Goal: Book appointment/travel/reservation

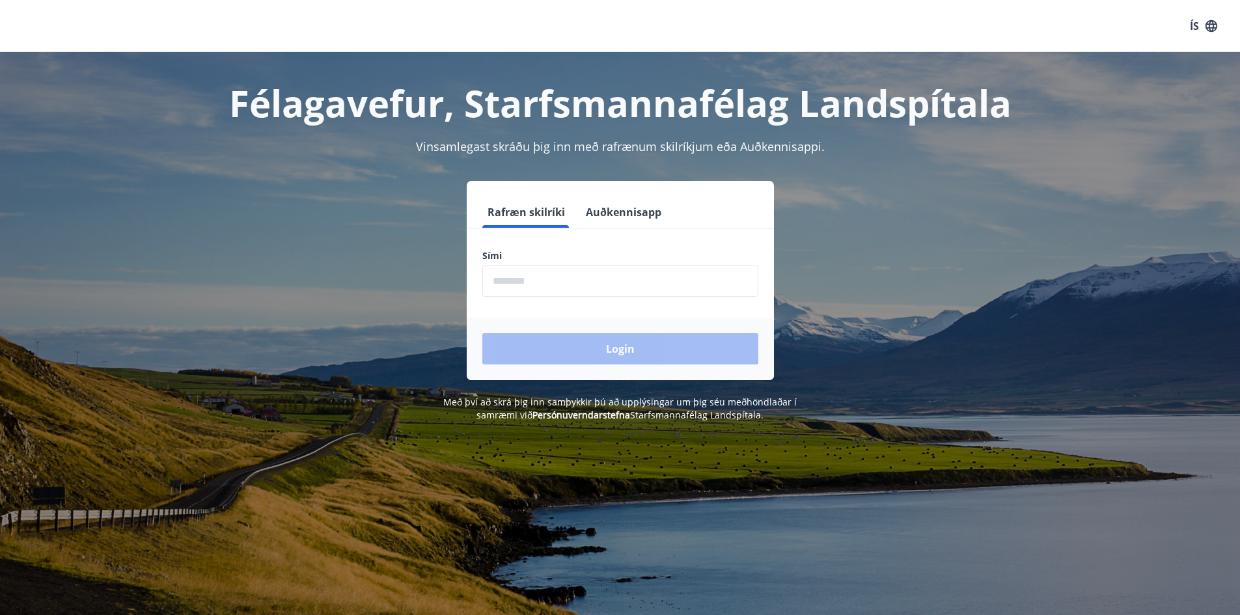
click at [596, 287] on input "phone" at bounding box center [620, 281] width 276 height 32
type input "********"
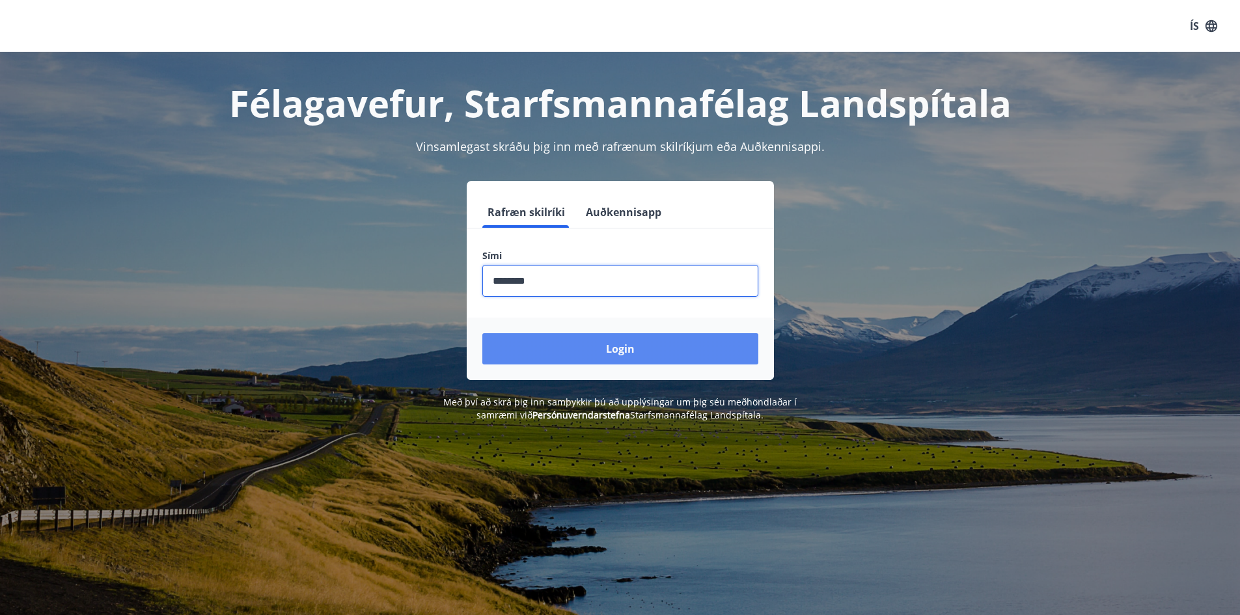
click at [602, 345] on button "Login" at bounding box center [620, 348] width 276 height 31
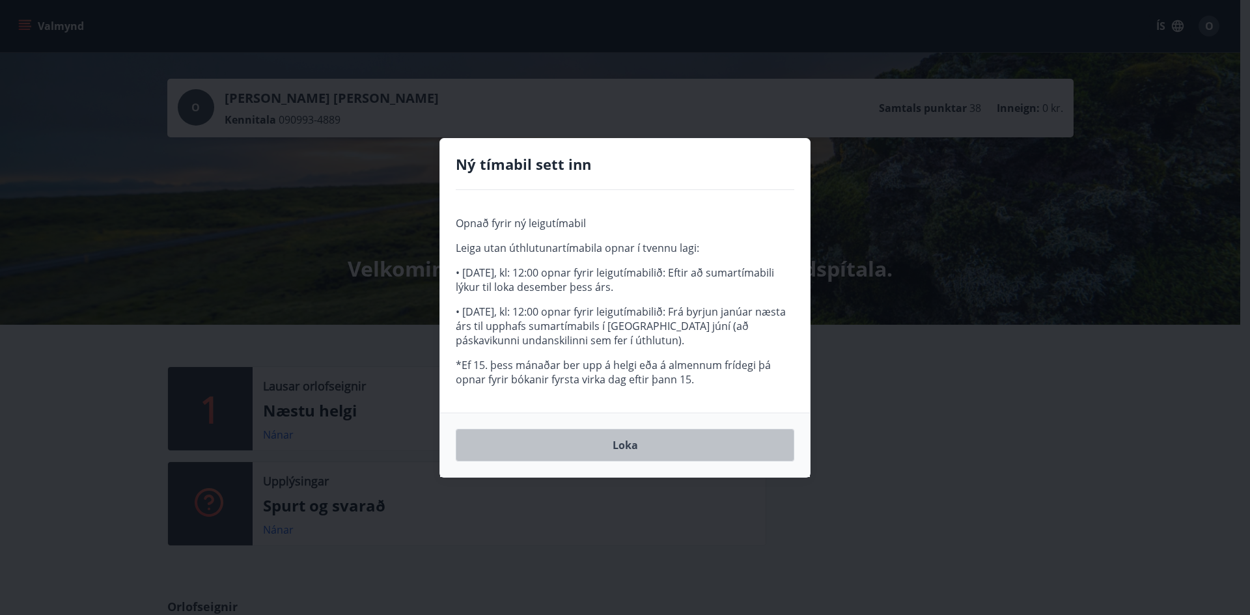
click at [633, 437] on button "Loka" at bounding box center [625, 445] width 339 height 33
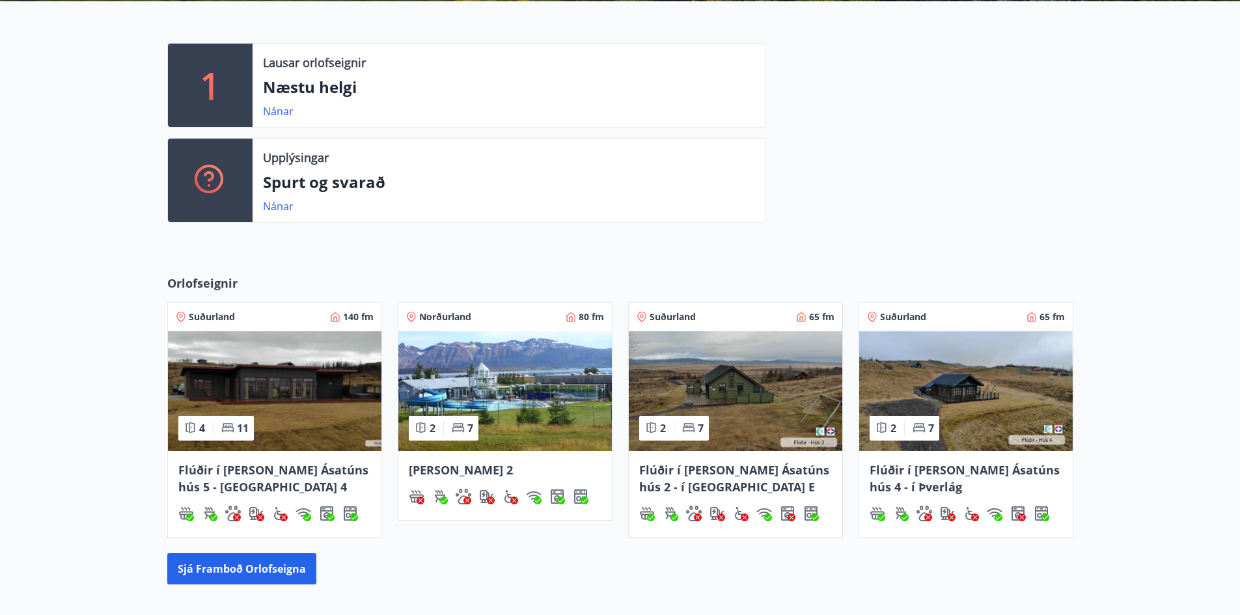
scroll to position [410, 0]
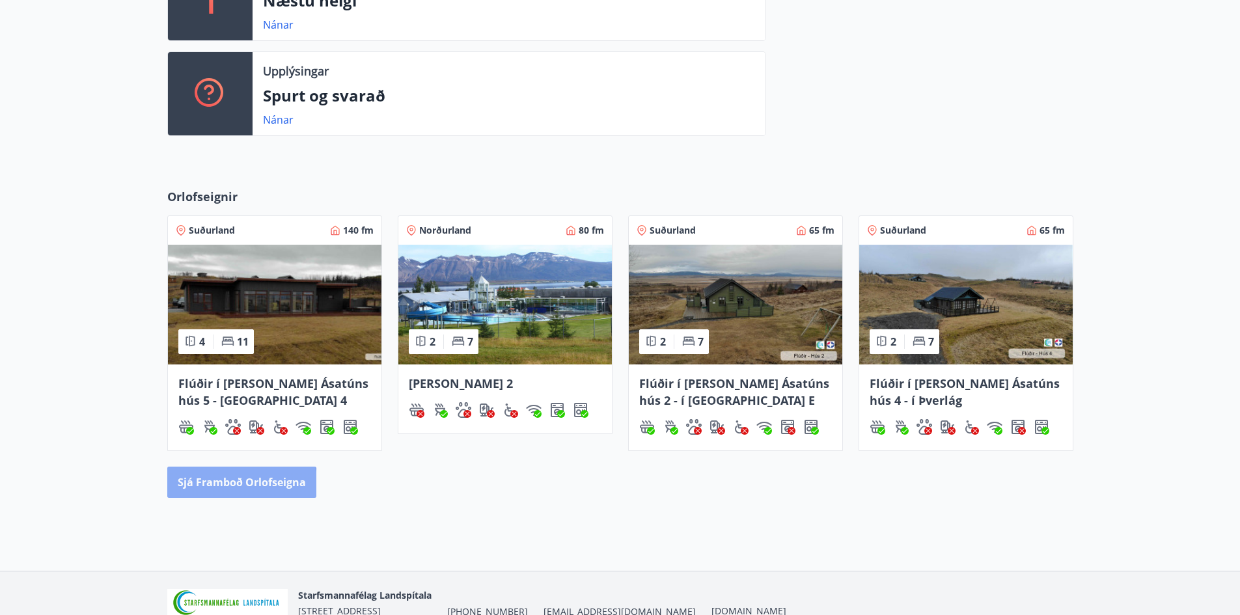
click at [211, 489] on button "Sjá framboð orlofseigna" at bounding box center [241, 482] width 149 height 31
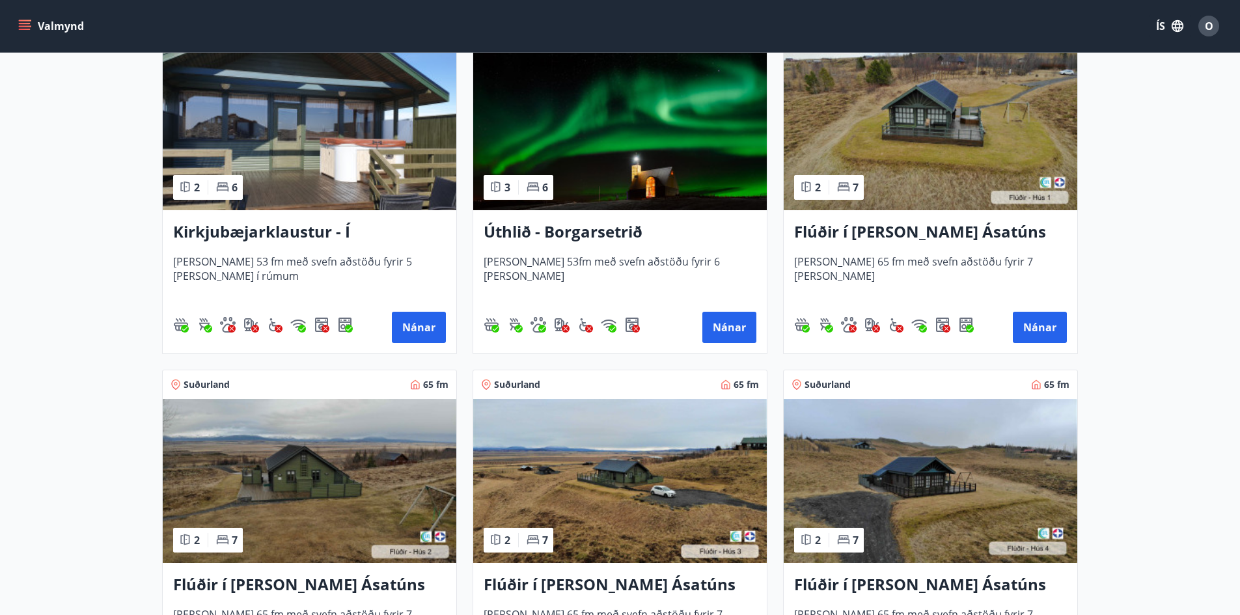
scroll to position [521, 0]
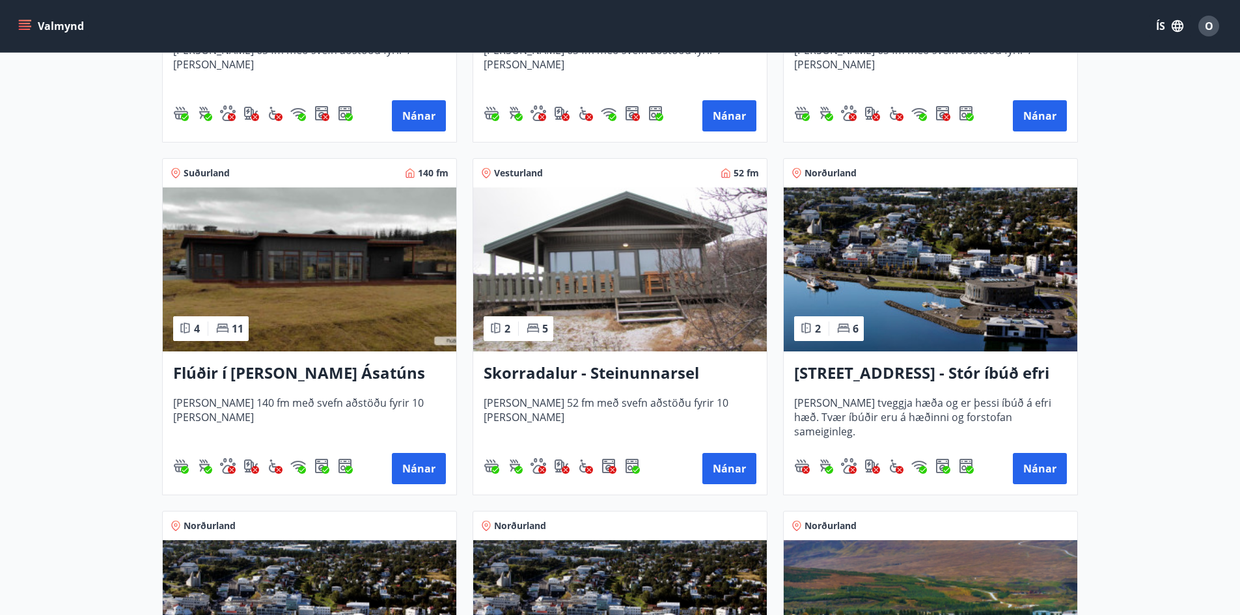
click at [337, 290] on img at bounding box center [310, 269] width 294 height 164
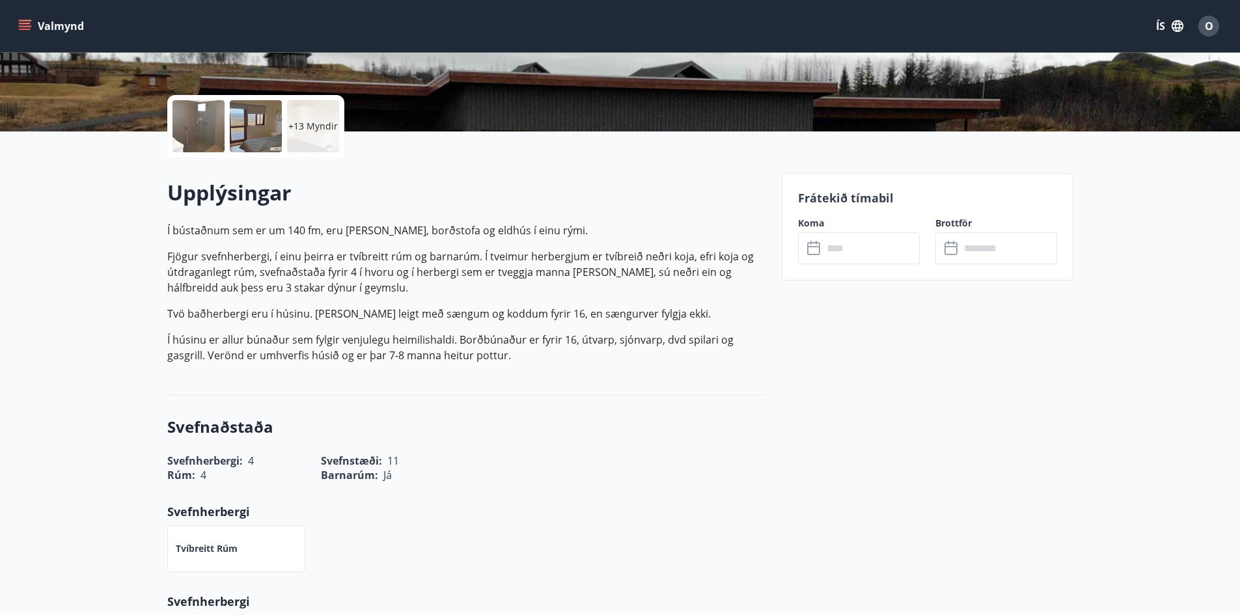
scroll to position [260, 0]
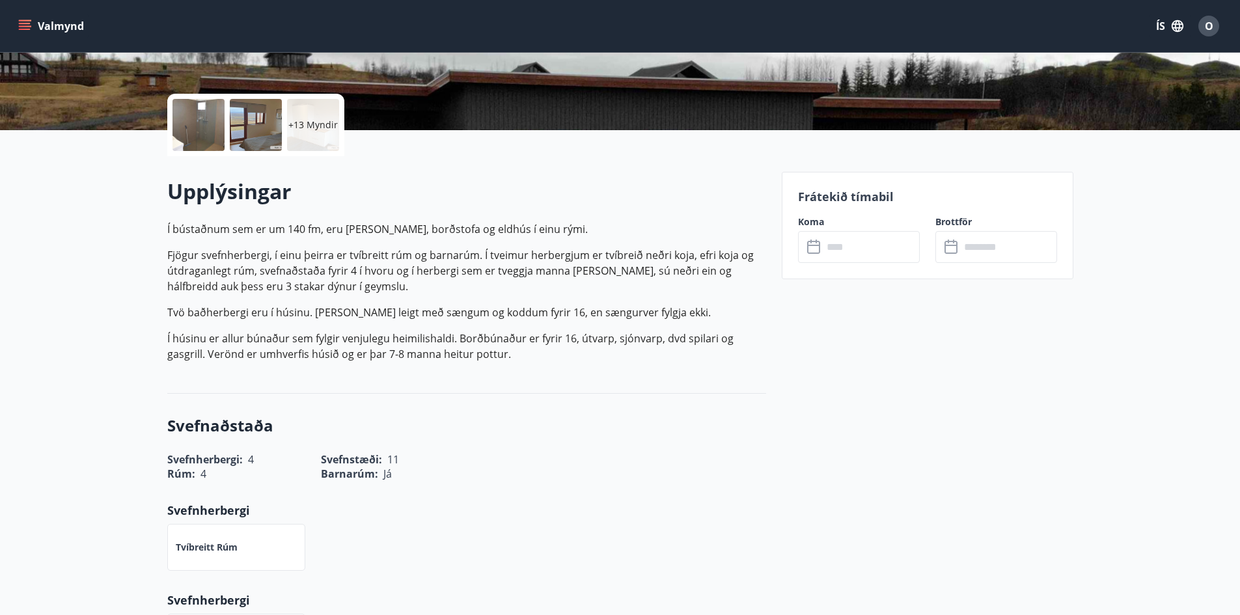
click at [859, 252] on input "text" at bounding box center [871, 247] width 97 height 32
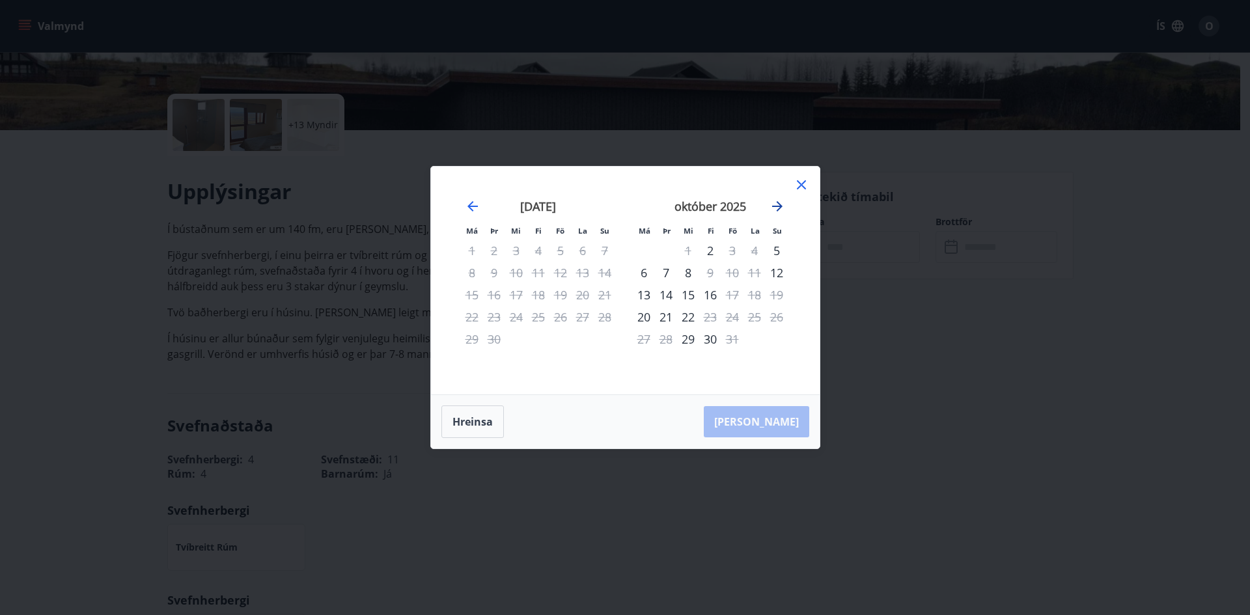
click at [774, 206] on icon "Move forward to switch to the next month." at bounding box center [777, 206] width 10 height 10
click at [803, 189] on icon at bounding box center [802, 185] width 16 height 16
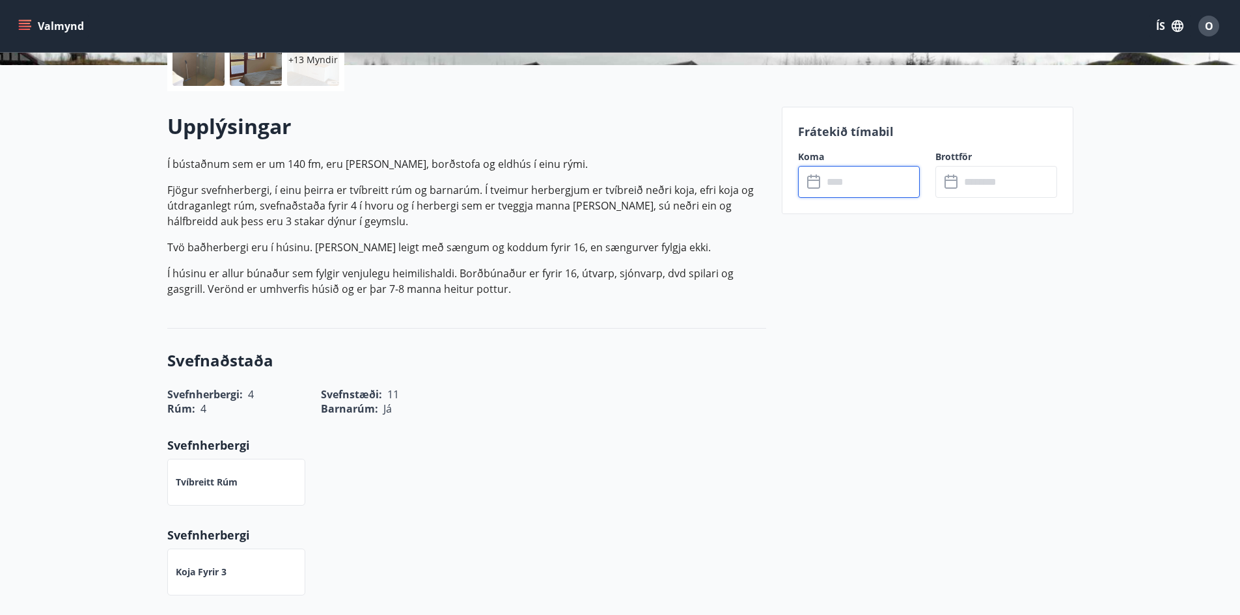
scroll to position [0, 0]
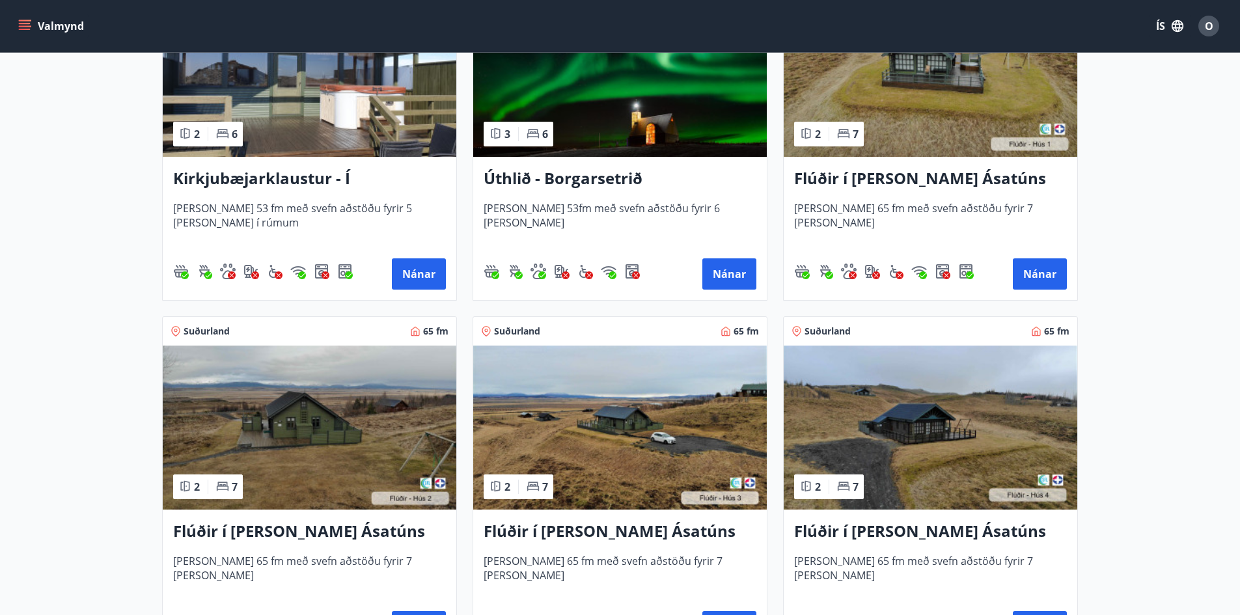
scroll to position [456, 0]
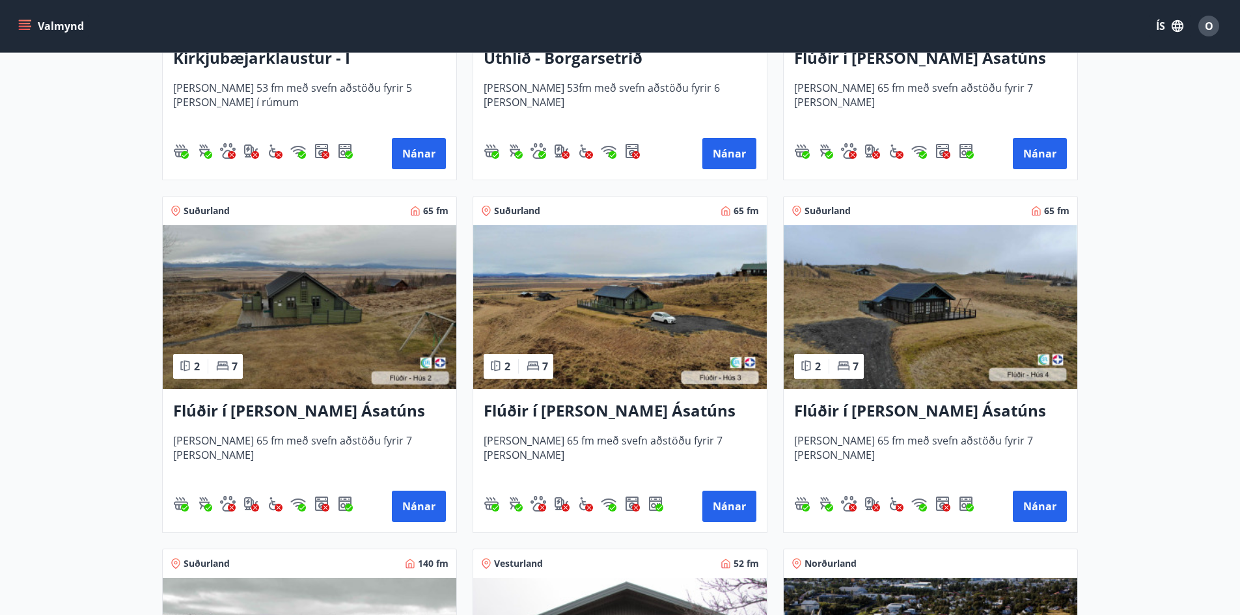
click at [930, 322] on img at bounding box center [931, 307] width 294 height 164
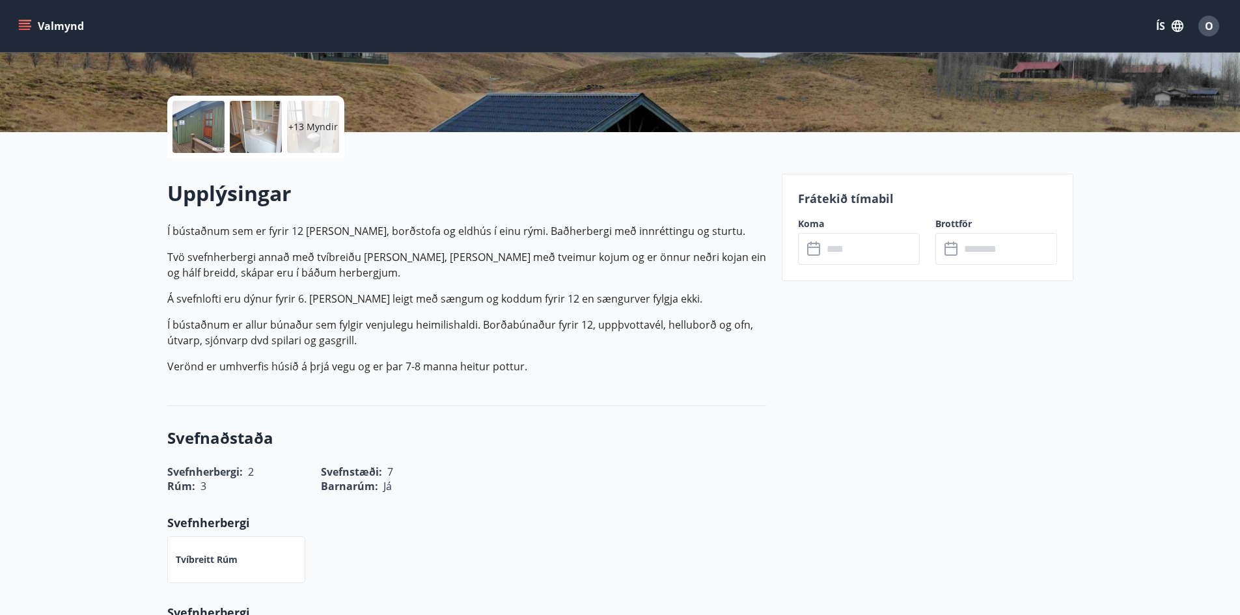
scroll to position [260, 0]
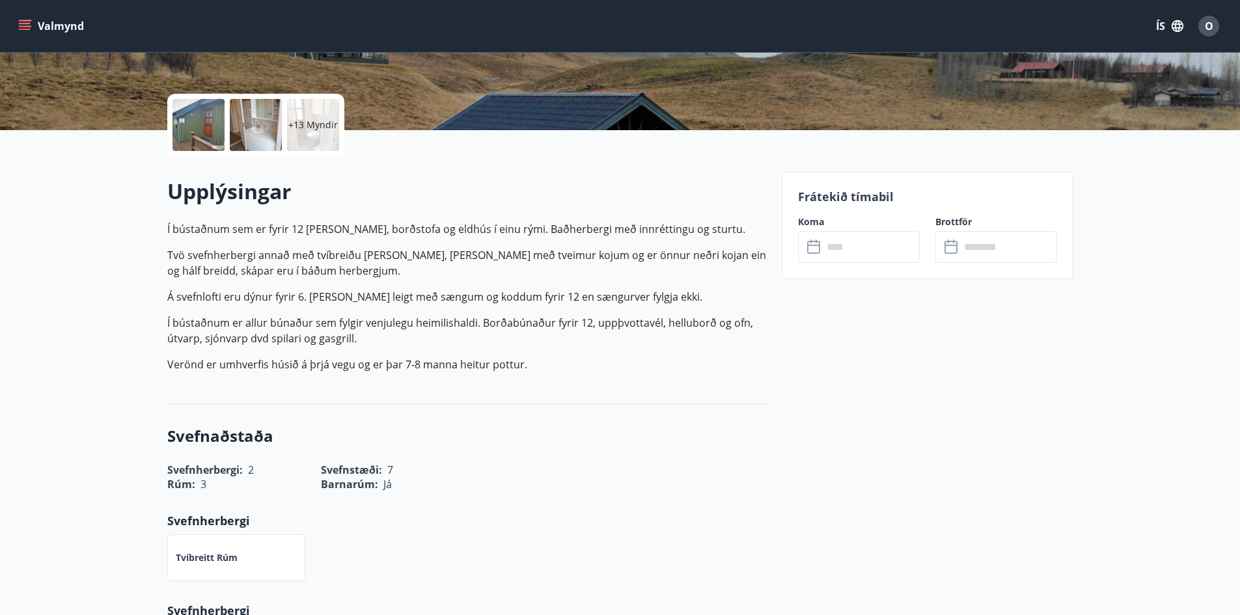
click at [835, 252] on input "text" at bounding box center [871, 247] width 97 height 32
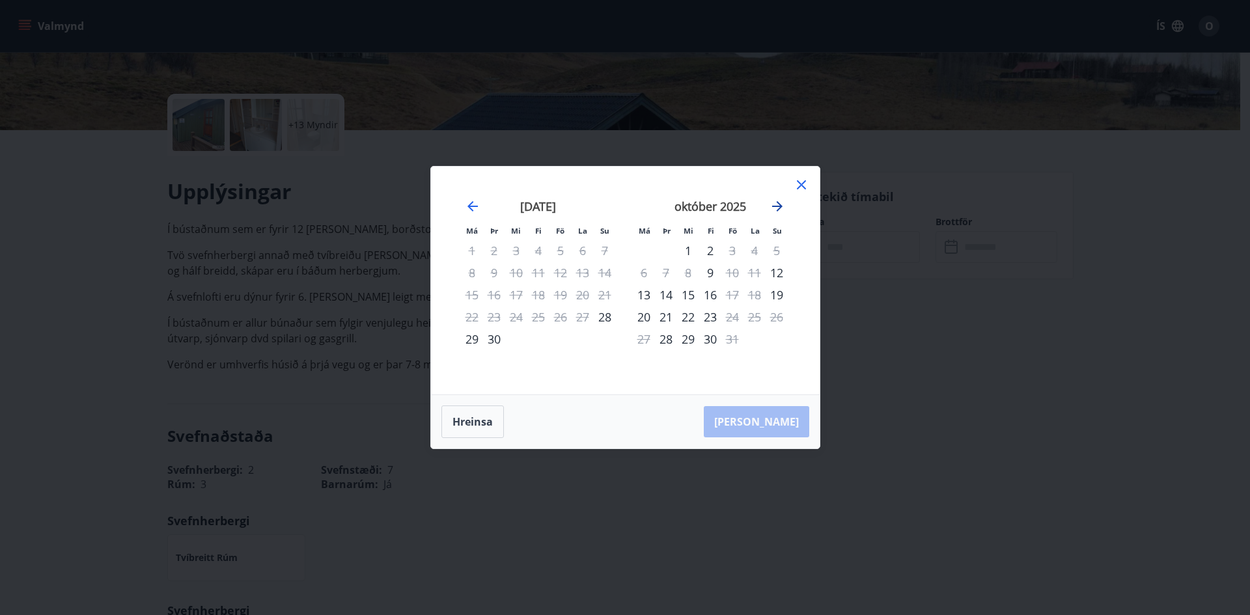
click at [781, 202] on icon "Move forward to switch to the next month." at bounding box center [777, 207] width 16 height 16
click at [781, 204] on icon "Move forward to switch to the next month." at bounding box center [777, 207] width 16 height 16
click at [801, 187] on icon at bounding box center [802, 185] width 16 height 16
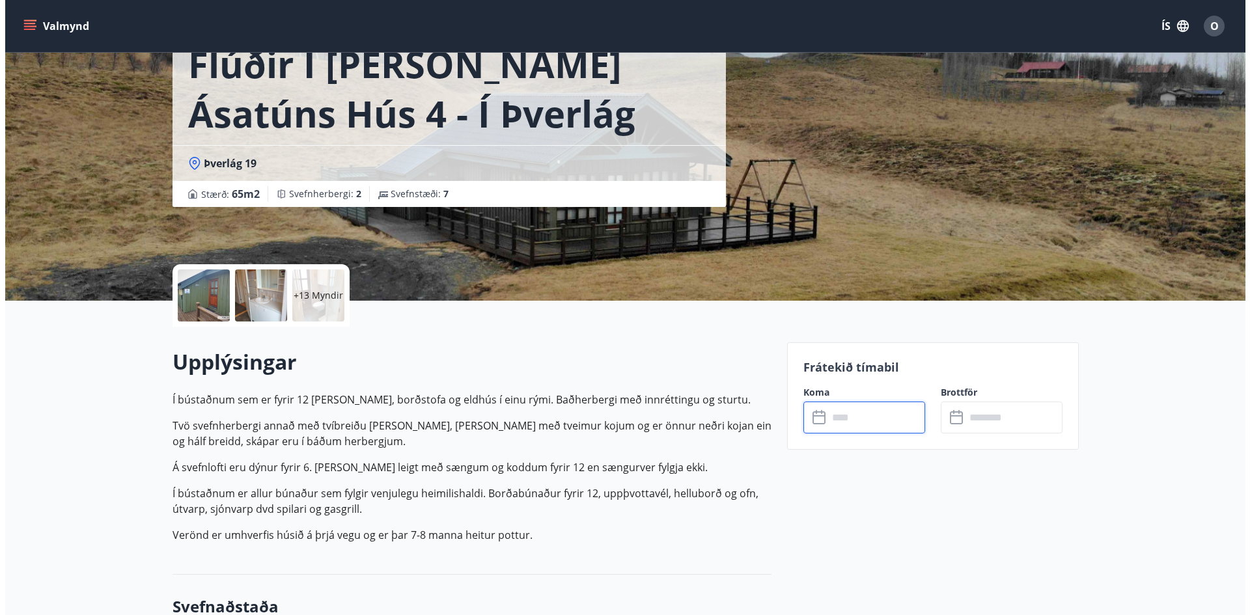
scroll to position [0, 0]
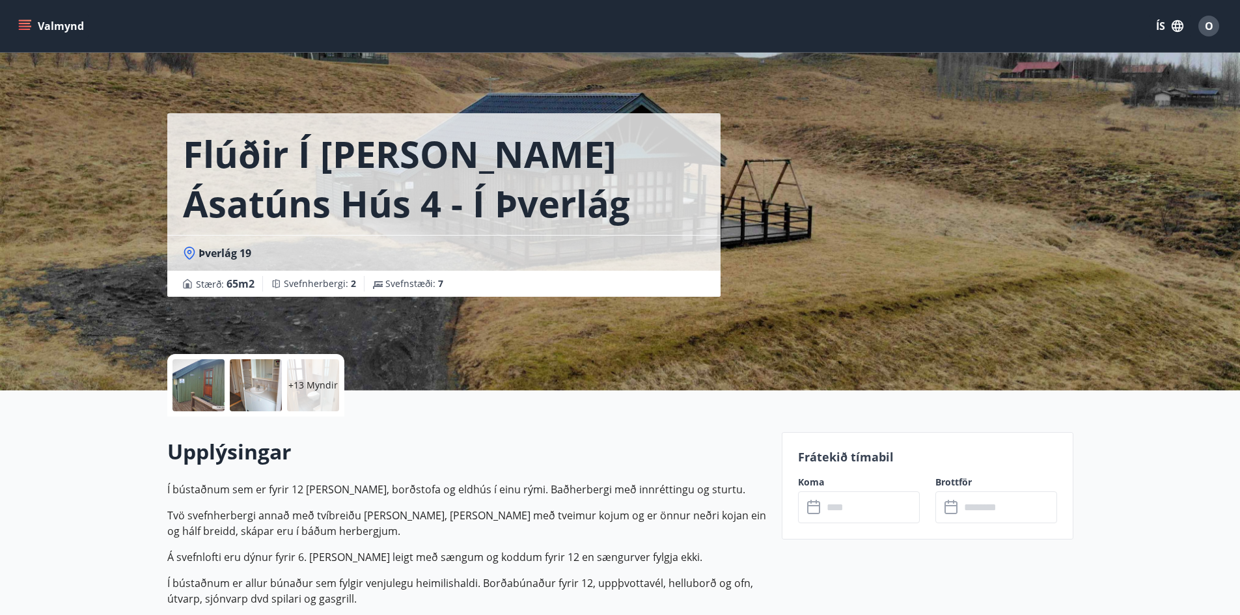
click at [292, 401] on div "+13 Myndir" at bounding box center [313, 385] width 52 height 52
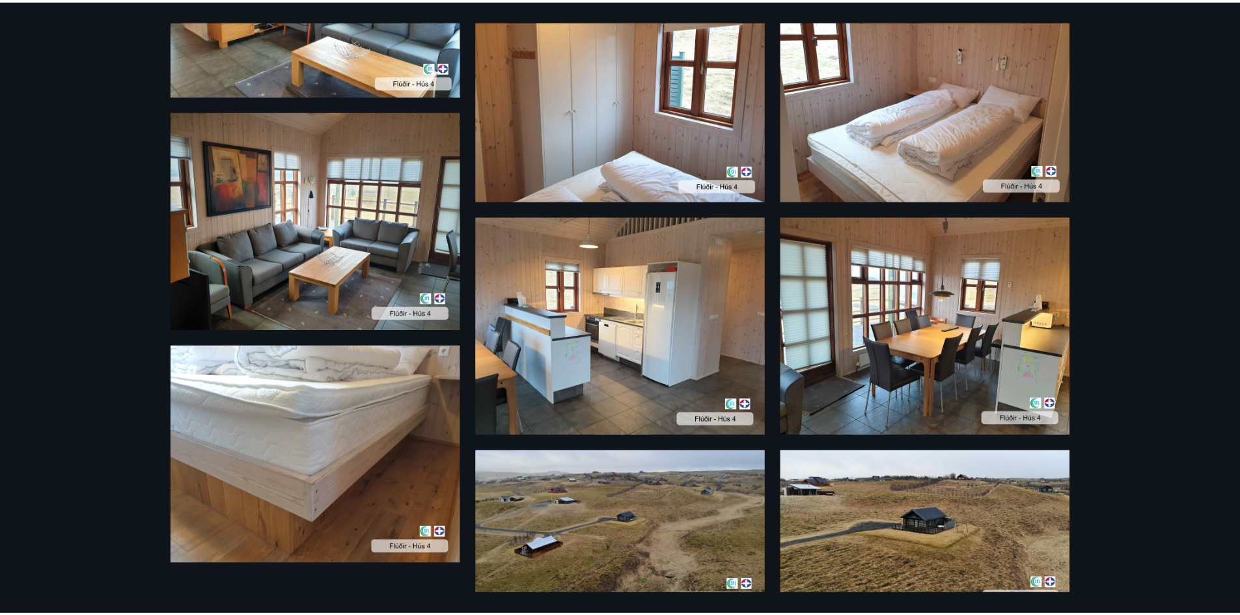
scroll to position [1158, 0]
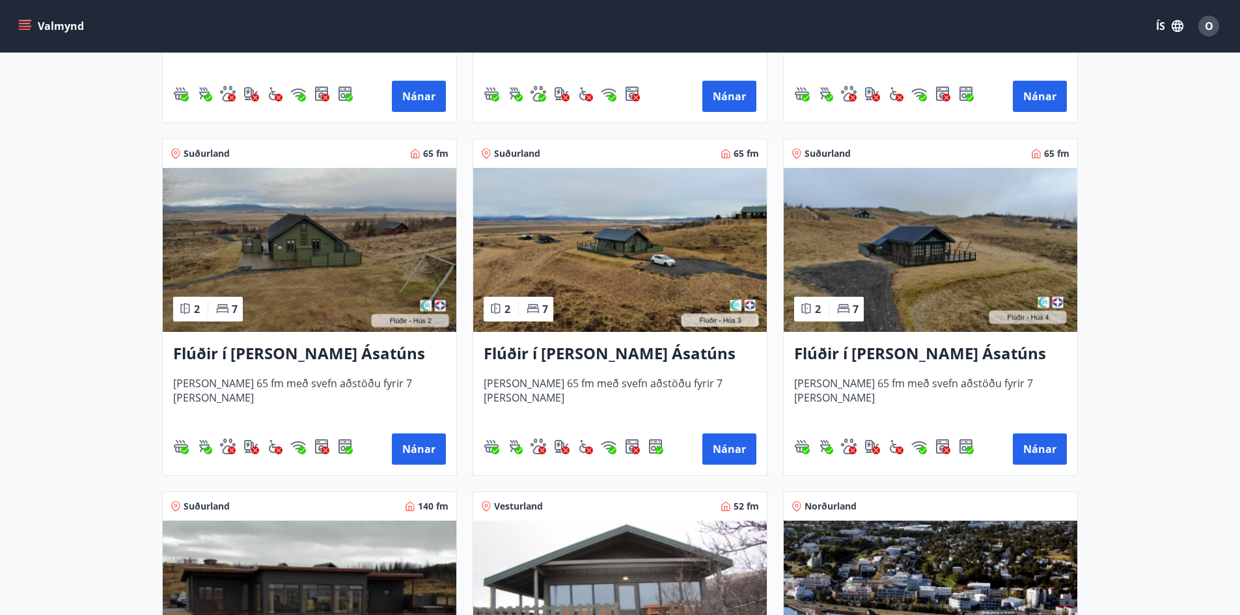
scroll to position [521, 0]
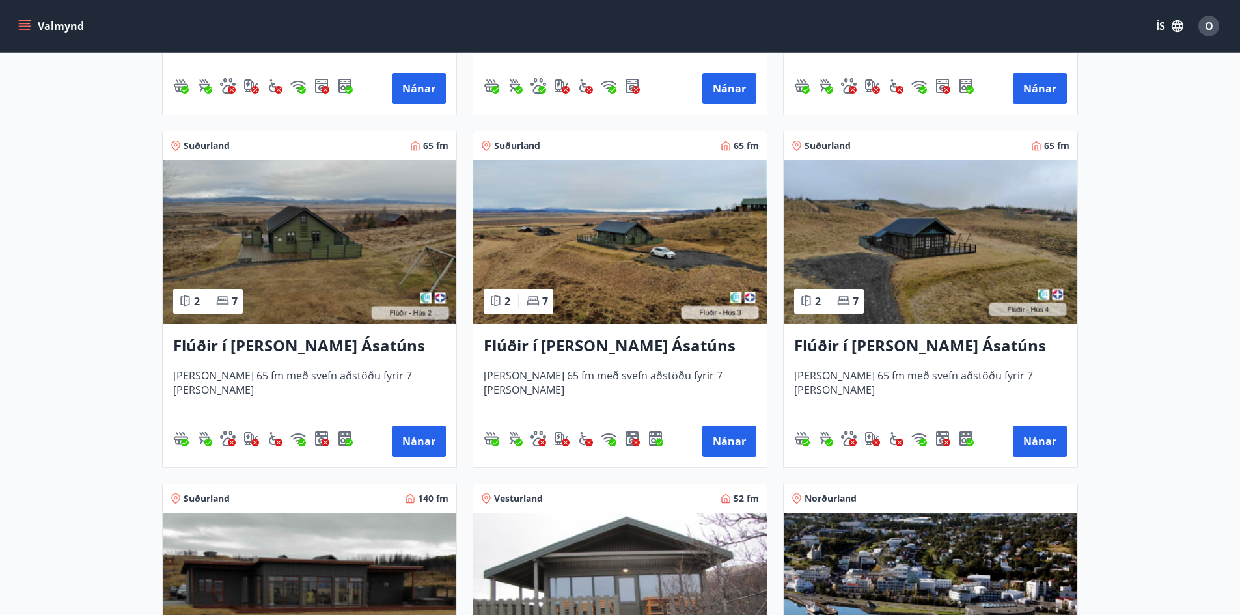
click at [308, 227] on img at bounding box center [310, 242] width 294 height 164
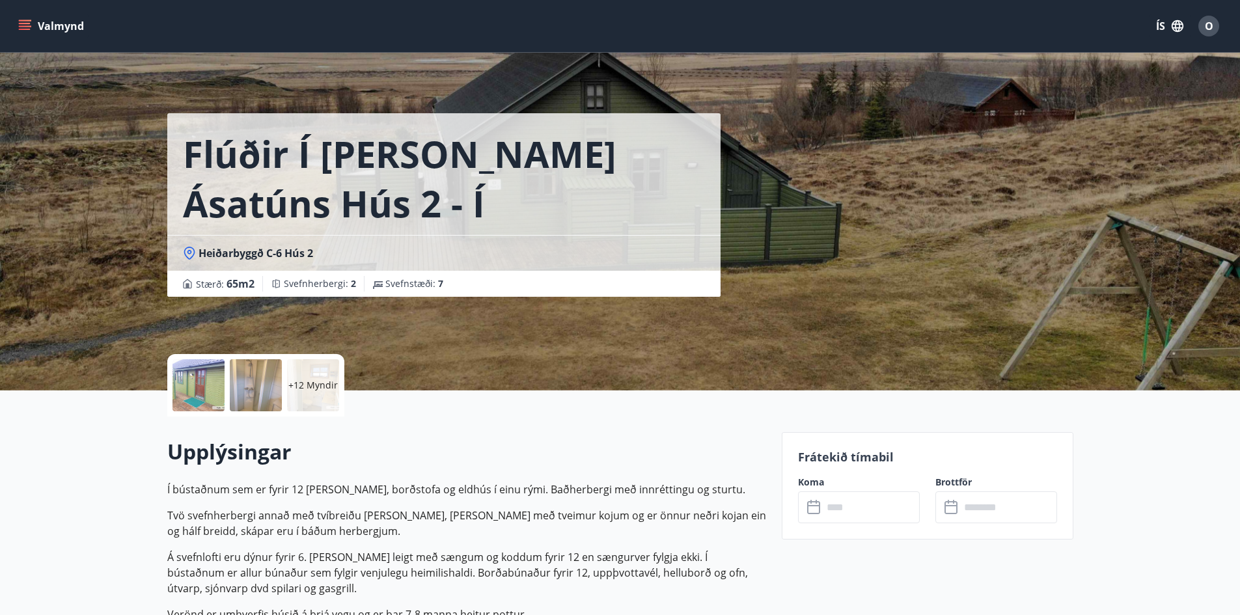
click at [316, 378] on div "+12 Myndir" at bounding box center [313, 385] width 52 height 52
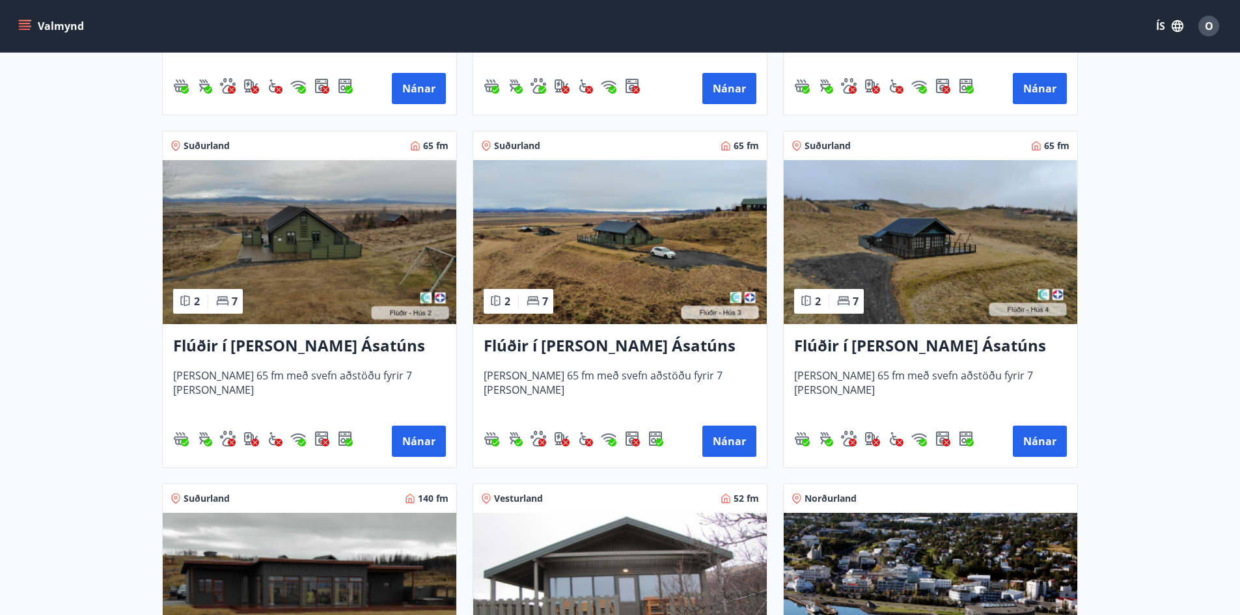
click at [603, 271] on img at bounding box center [620, 242] width 294 height 164
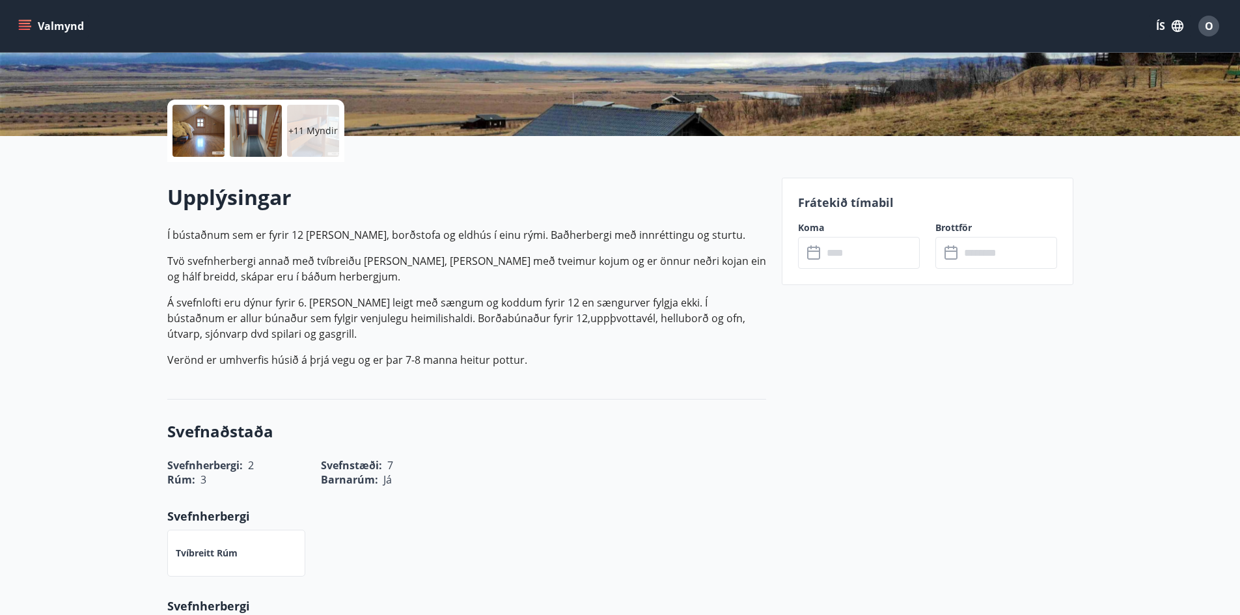
scroll to position [65, 0]
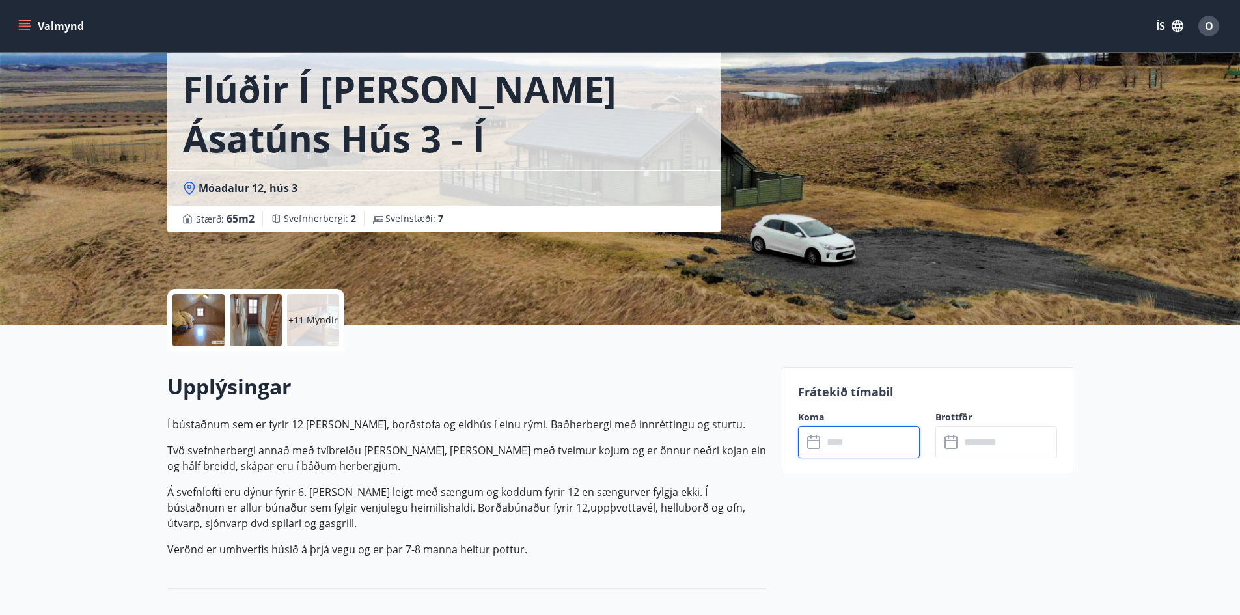
click at [850, 454] on input "text" at bounding box center [871, 442] width 97 height 32
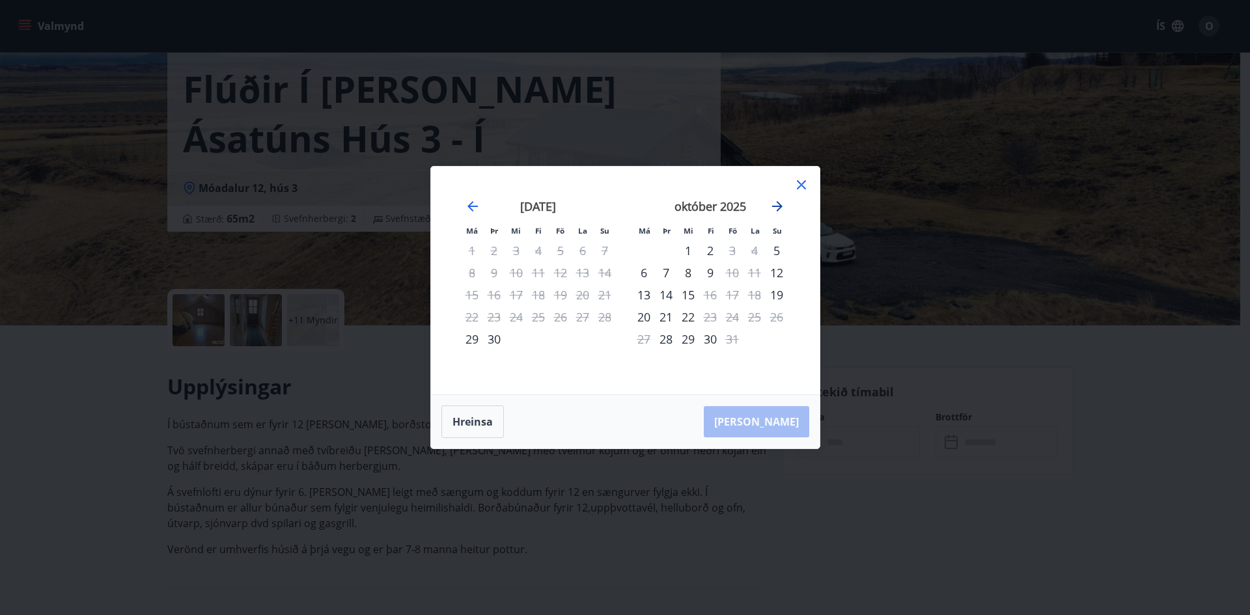
click at [780, 207] on icon "Move forward to switch to the next month." at bounding box center [777, 206] width 10 height 10
click at [749, 273] on div "8" at bounding box center [754, 273] width 22 height 22
click at [801, 184] on icon at bounding box center [802, 185] width 16 height 16
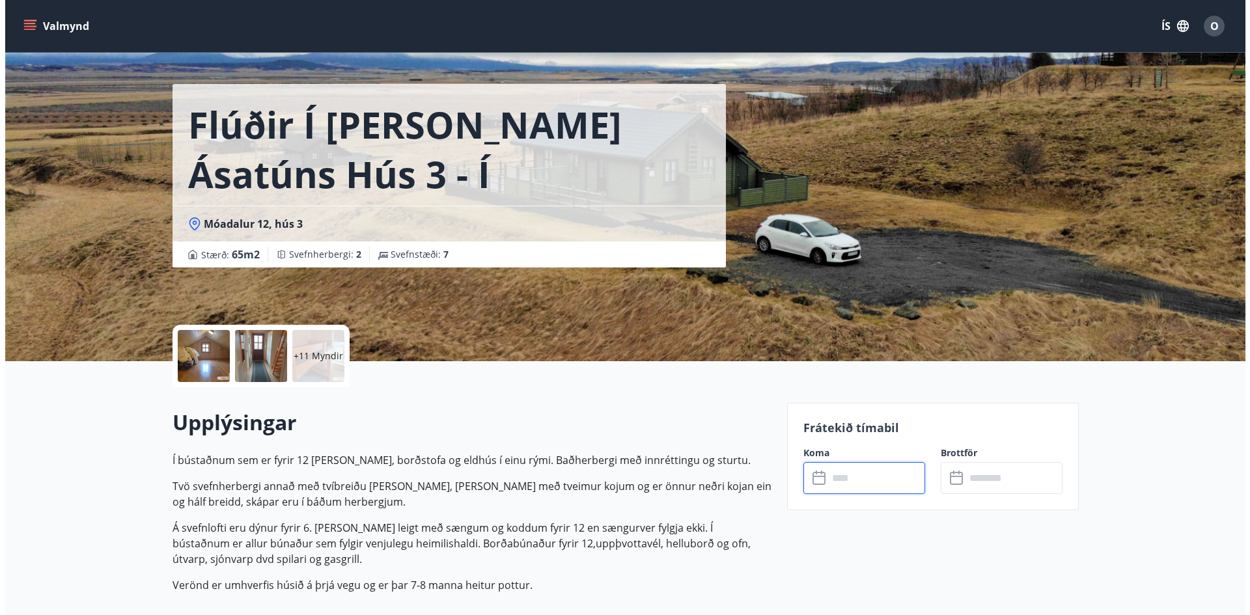
scroll to position [0, 0]
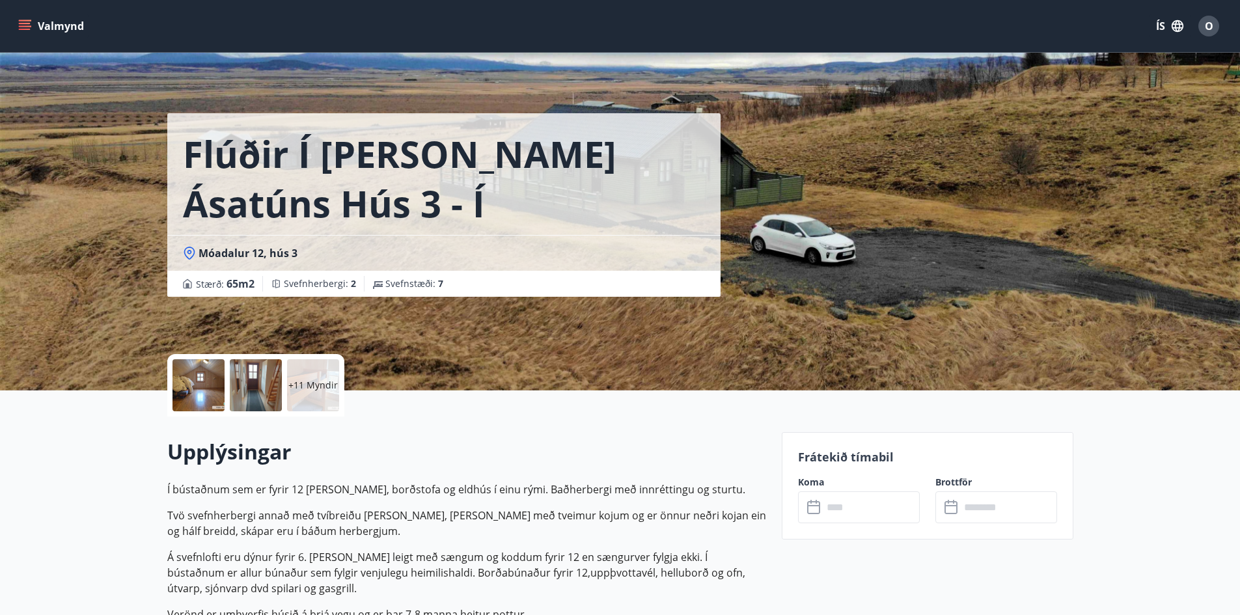
click at [25, 31] on icon "menu" at bounding box center [24, 26] width 13 height 13
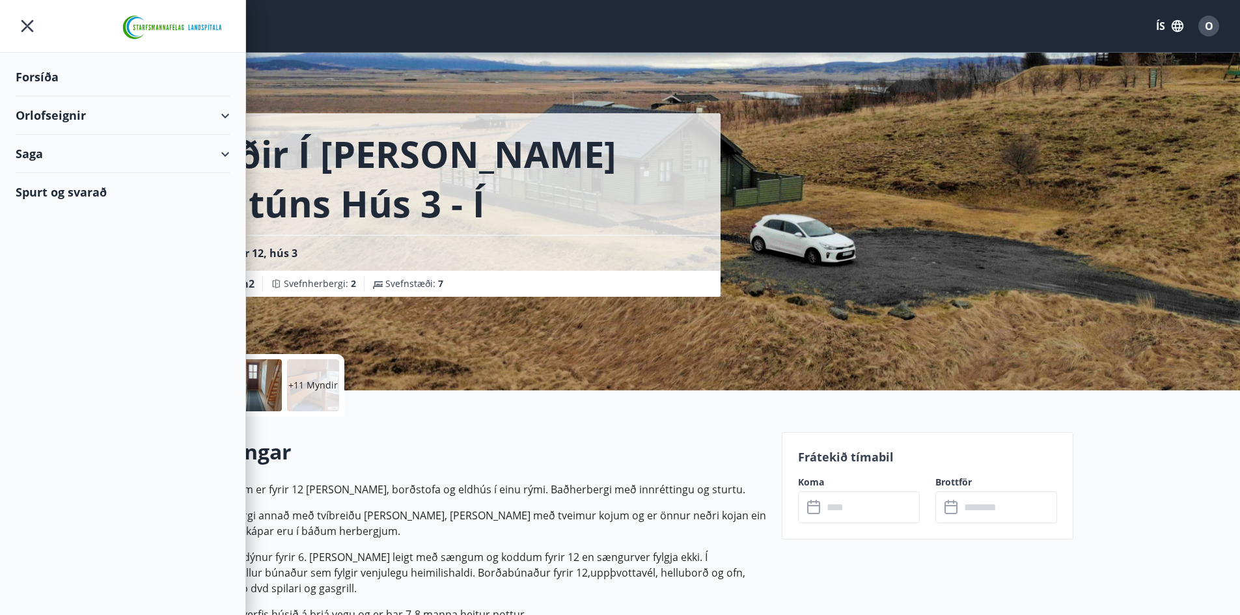
click at [1214, 25] on div "O" at bounding box center [1208, 26] width 21 height 21
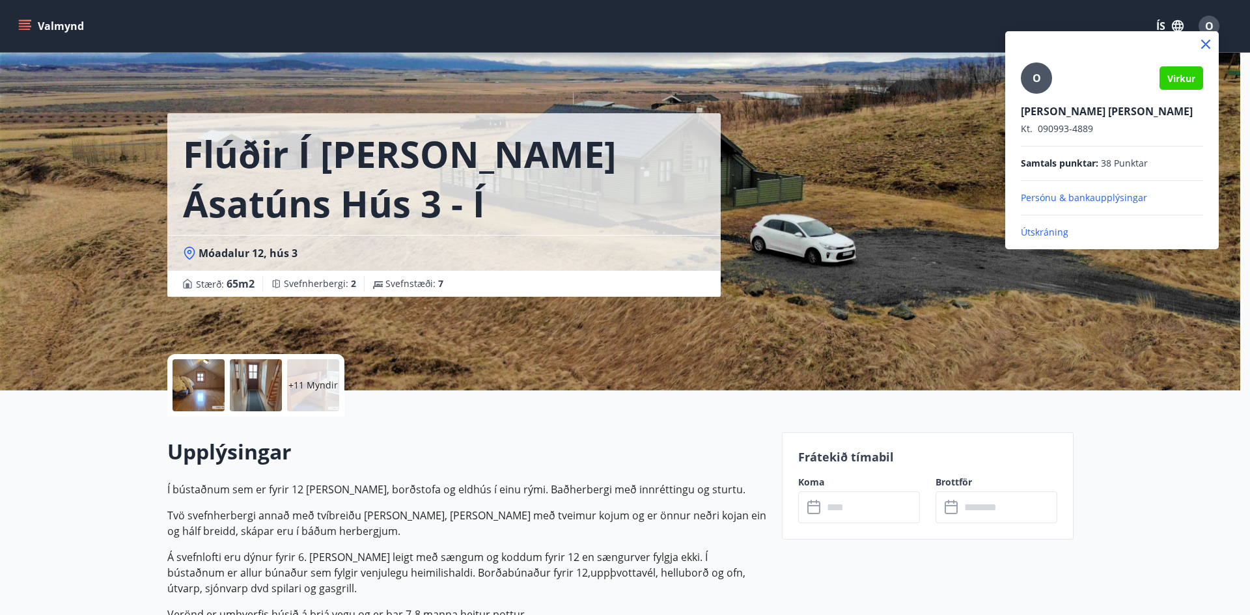
click at [1051, 227] on p "Útskráning" at bounding box center [1112, 232] width 182 height 13
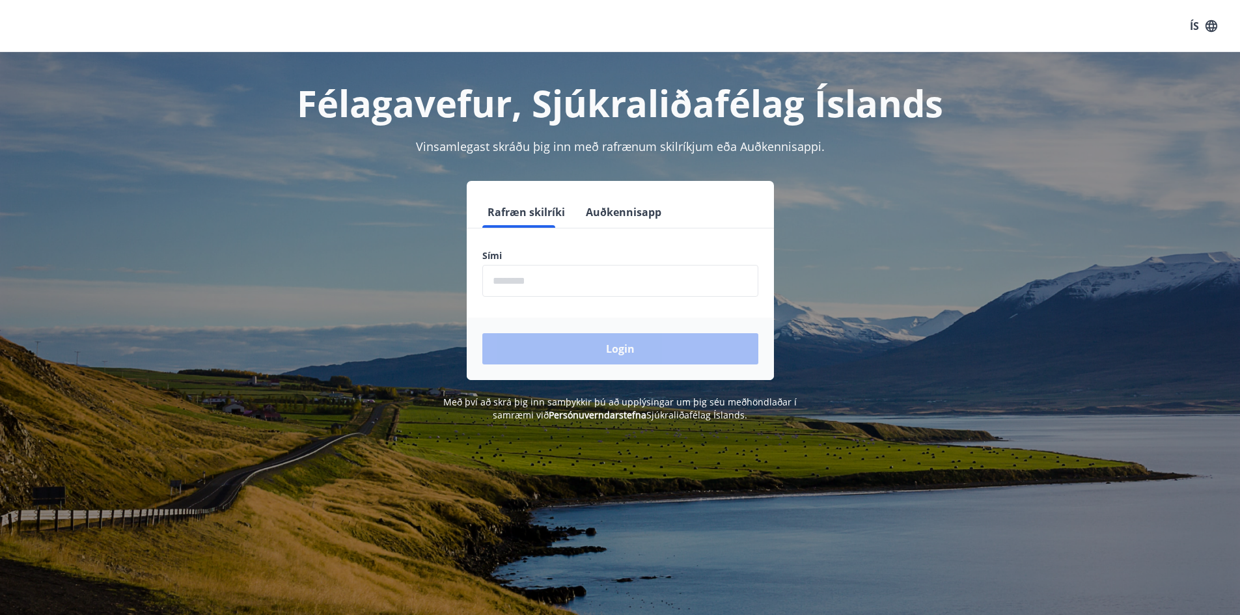
click at [582, 282] on input "phone" at bounding box center [620, 281] width 276 height 32
type input "********"
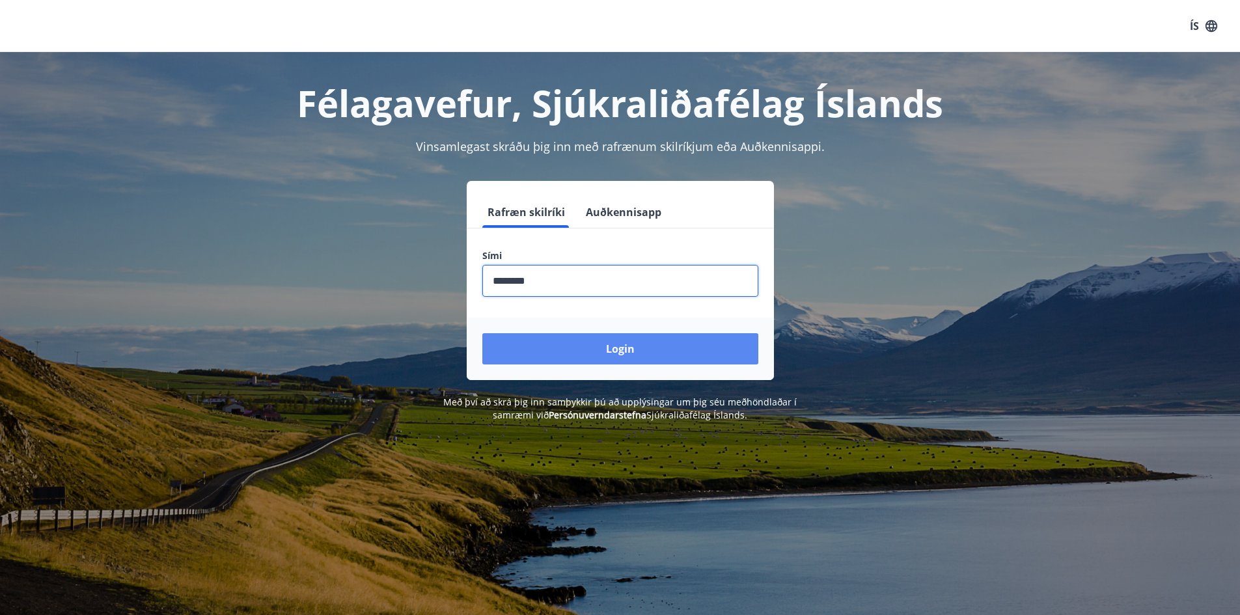
click at [586, 335] on button "Login" at bounding box center [620, 348] width 276 height 31
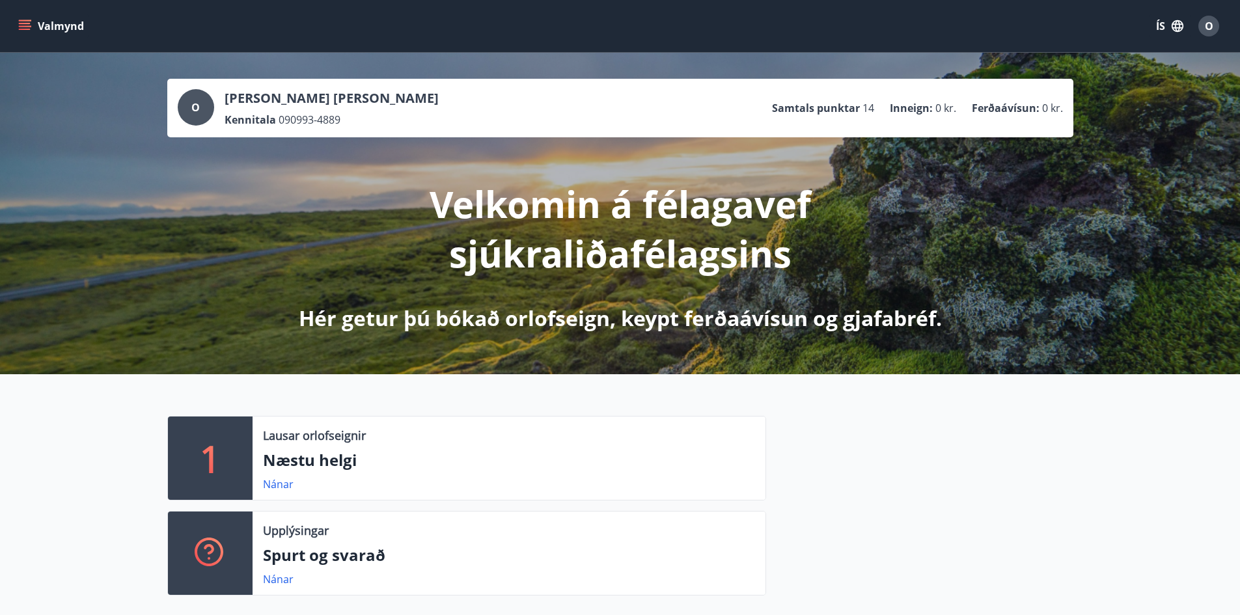
click at [25, 25] on icon "menu" at bounding box center [24, 26] width 13 height 13
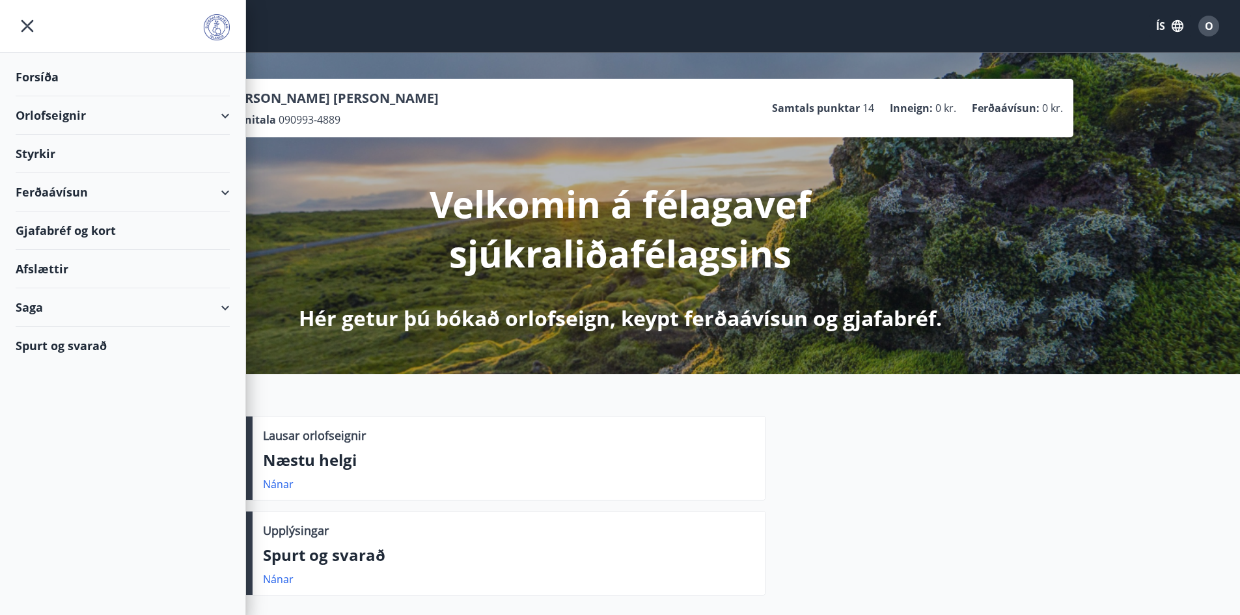
click at [60, 124] on div "Orlofseignir" at bounding box center [123, 115] width 214 height 38
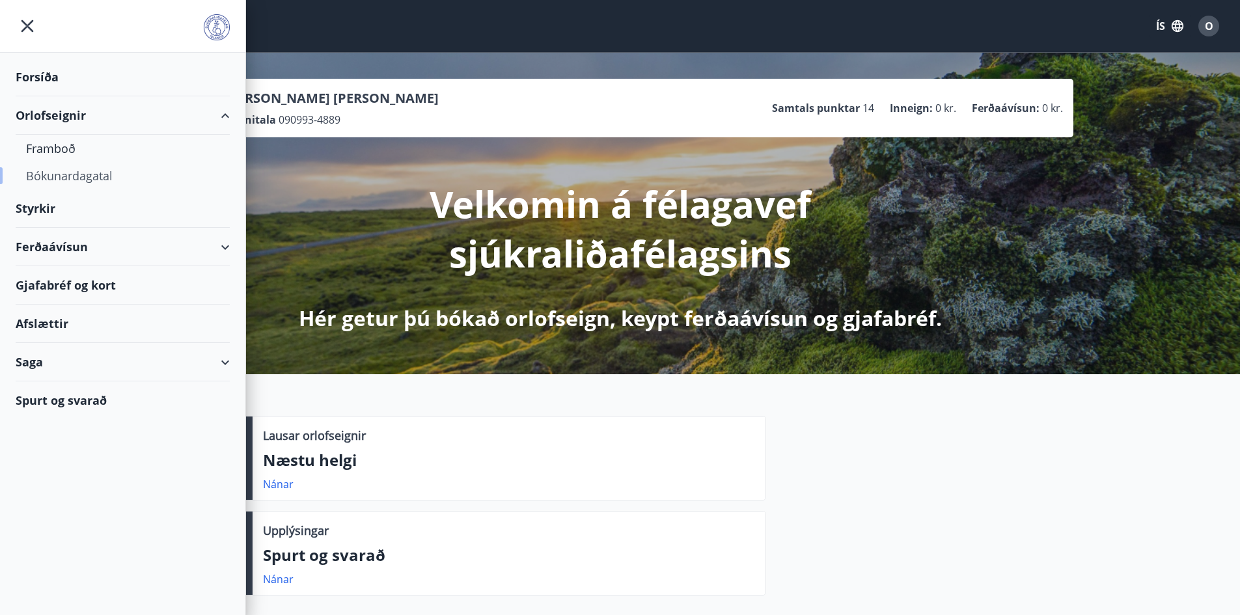
click at [62, 172] on div "Bókunardagatal" at bounding box center [122, 175] width 193 height 27
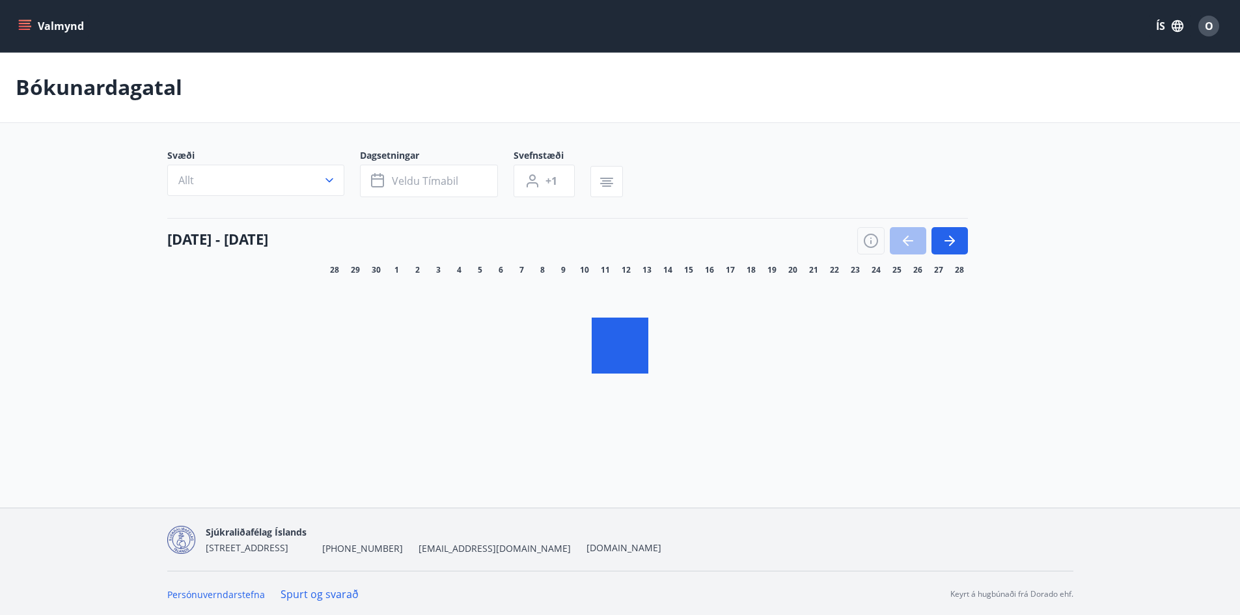
click at [20, 25] on icon "menu" at bounding box center [24, 26] width 13 height 13
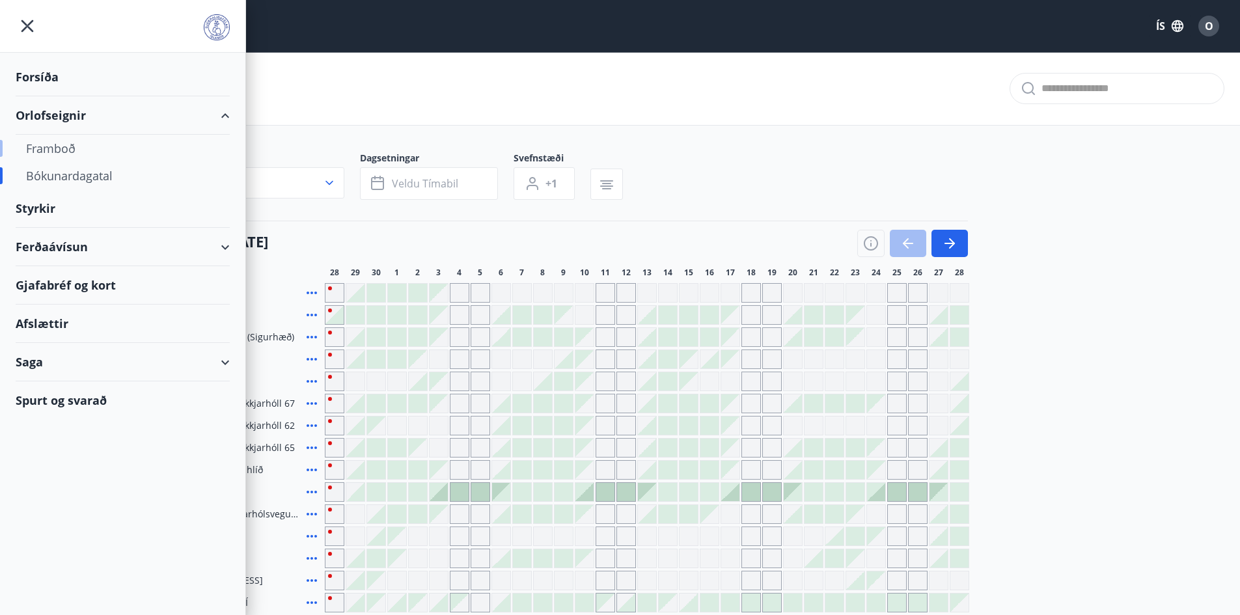
click at [38, 151] on div "Framboð" at bounding box center [122, 148] width 193 height 27
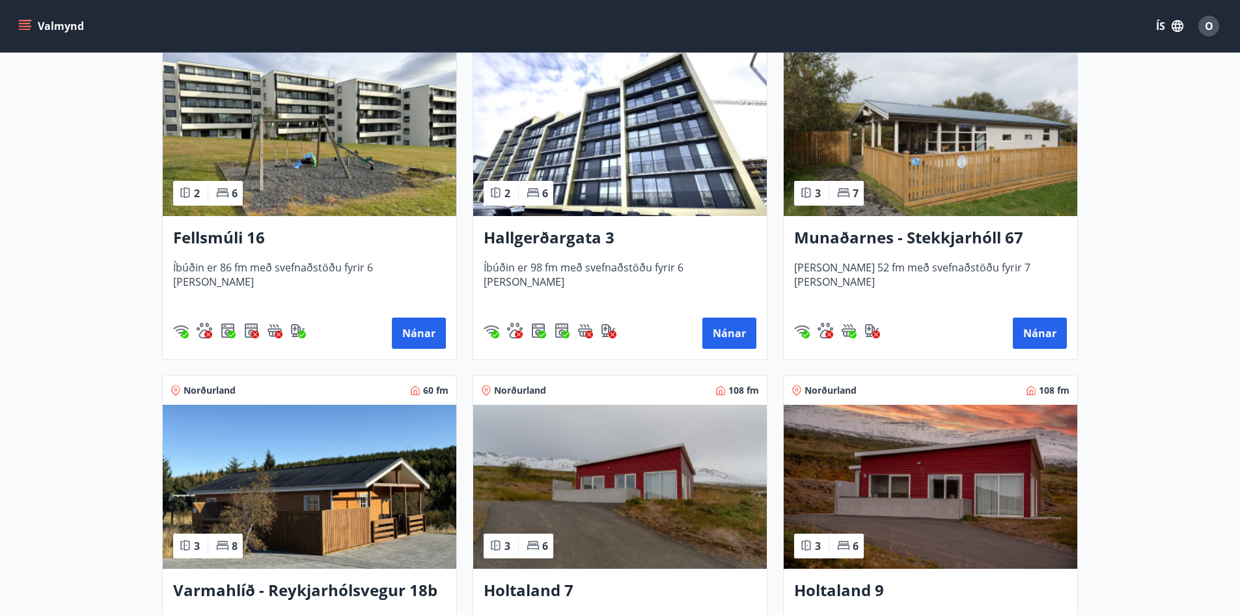
scroll to position [976, 0]
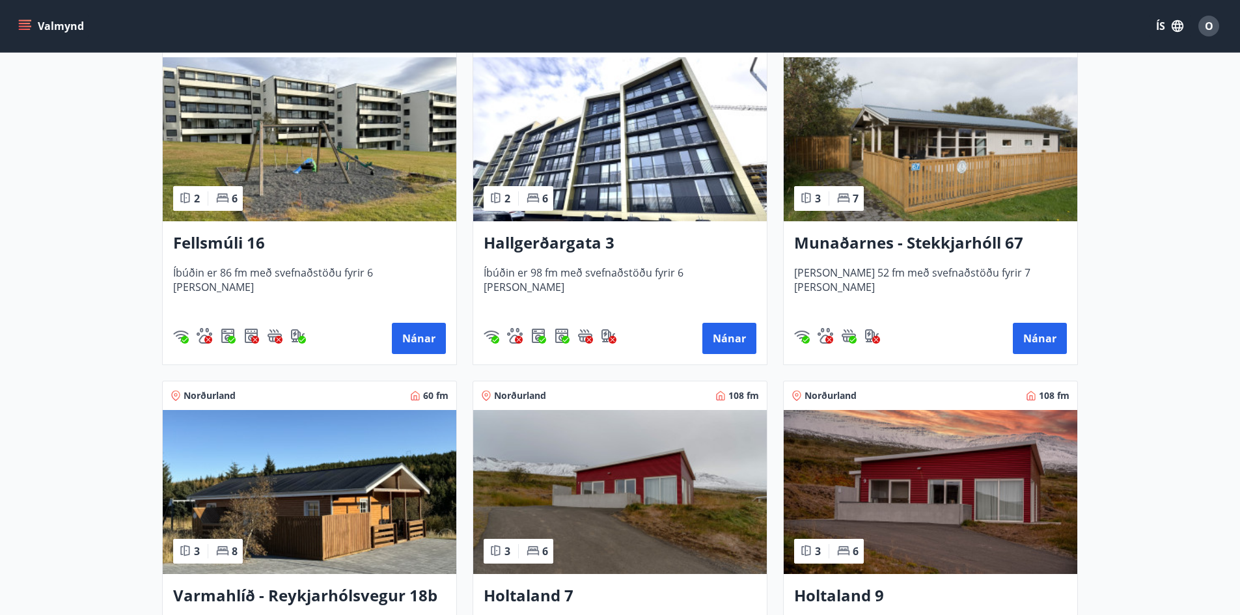
click at [934, 163] on img at bounding box center [931, 139] width 294 height 164
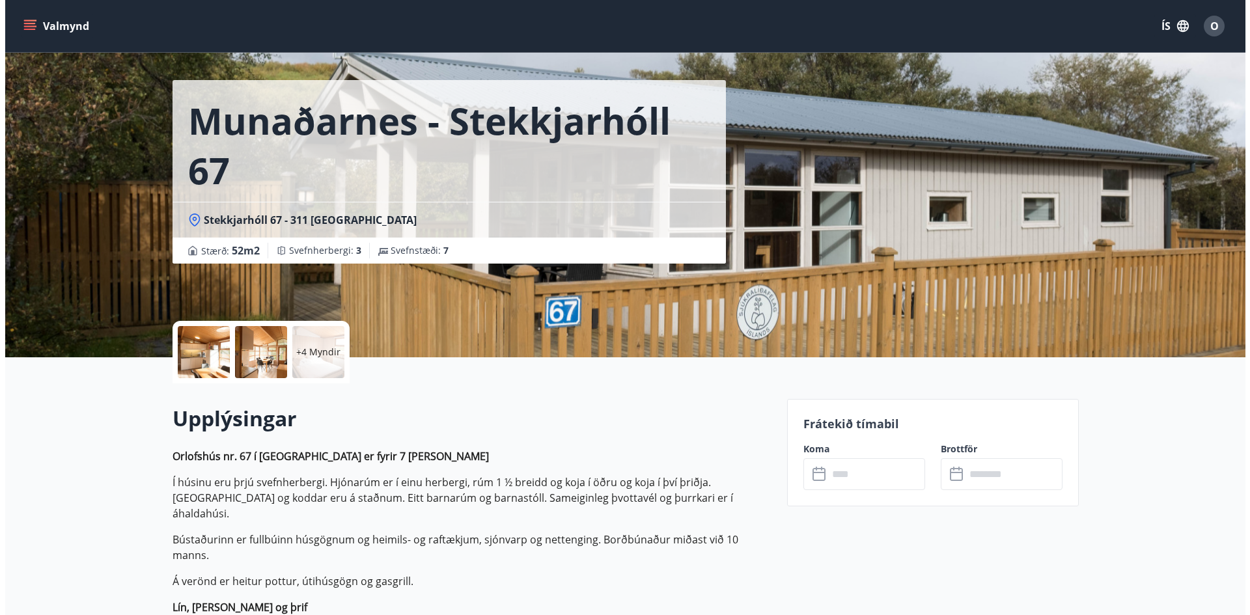
scroll to position [27, 0]
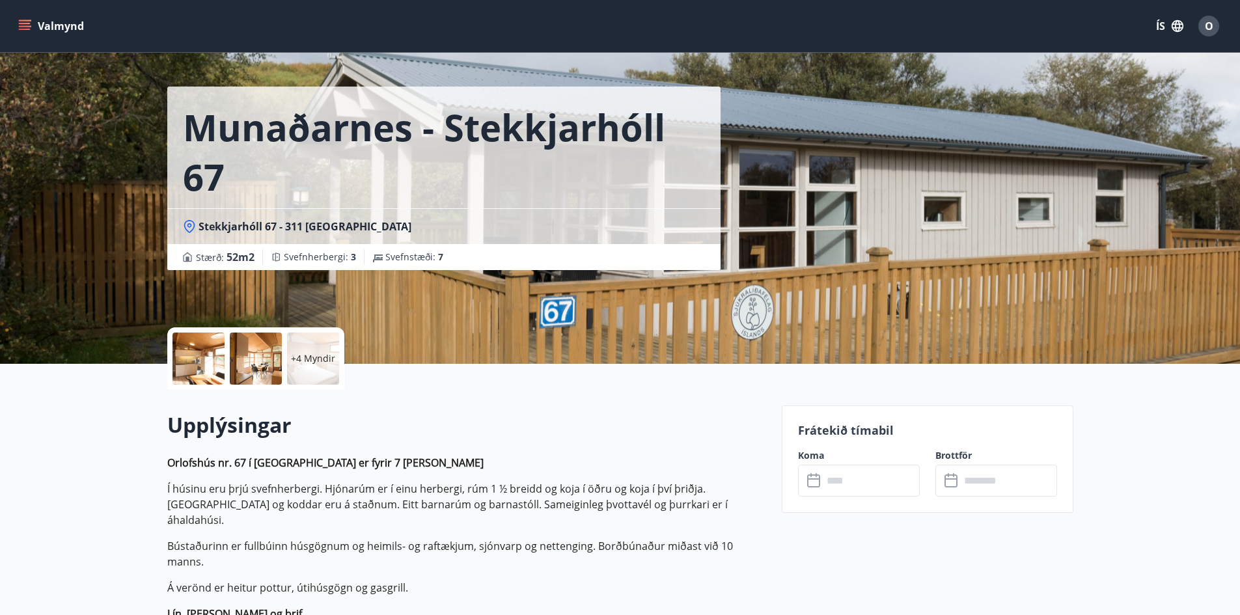
click at [174, 366] on div at bounding box center [199, 359] width 52 height 52
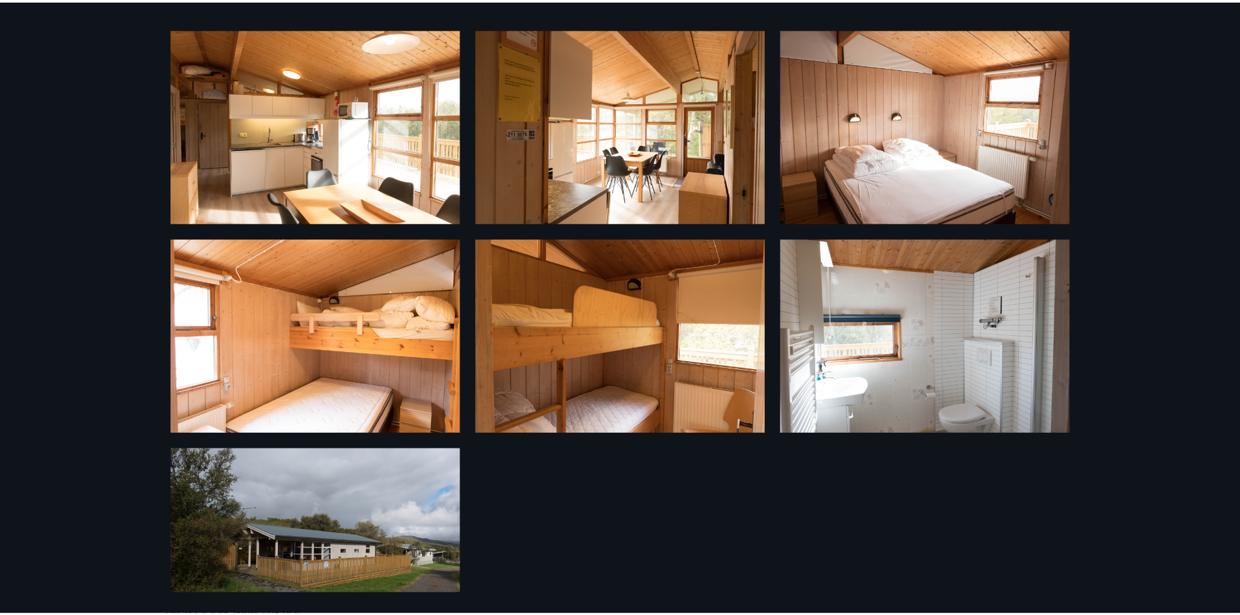
scroll to position [308, 0]
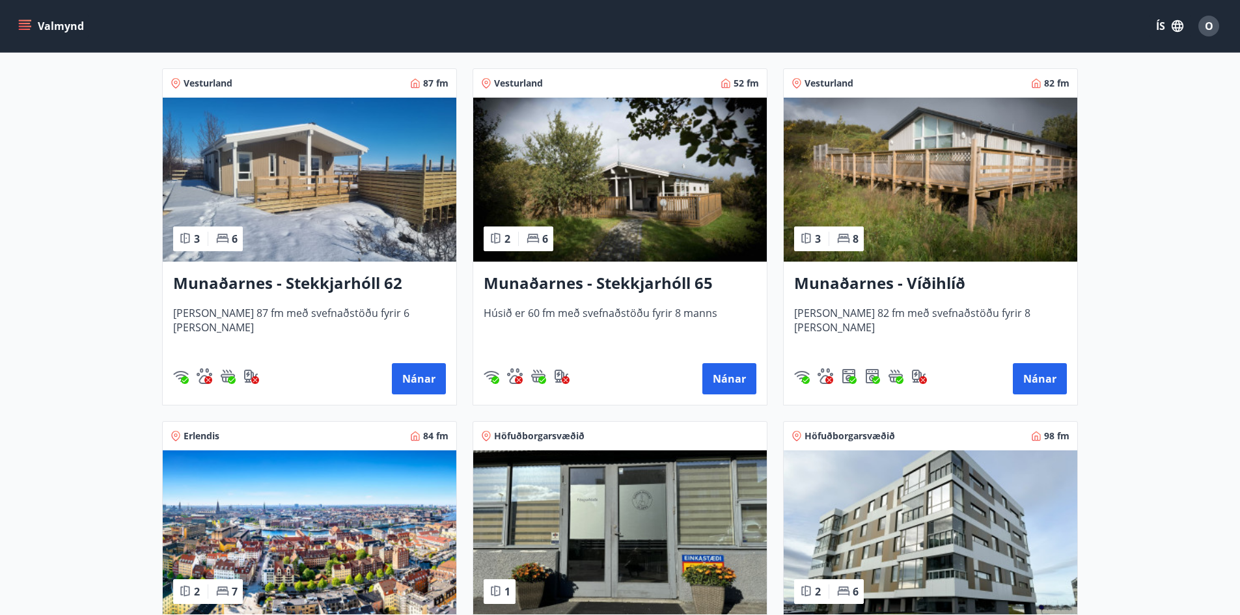
scroll to position [195, 0]
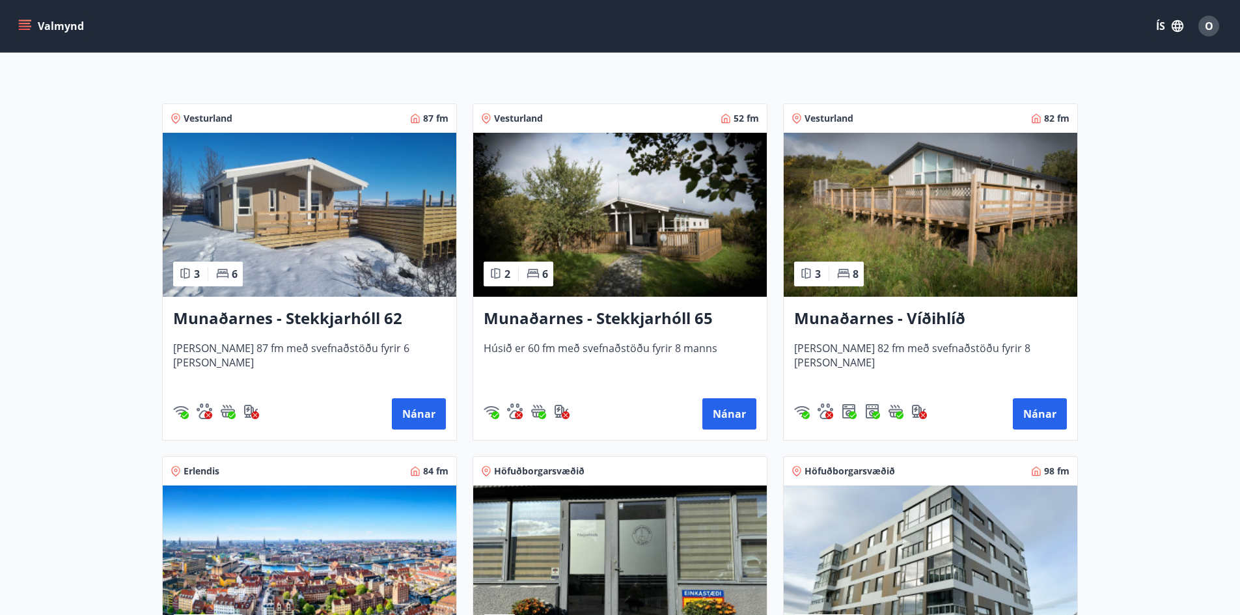
click at [662, 223] on img at bounding box center [620, 215] width 294 height 164
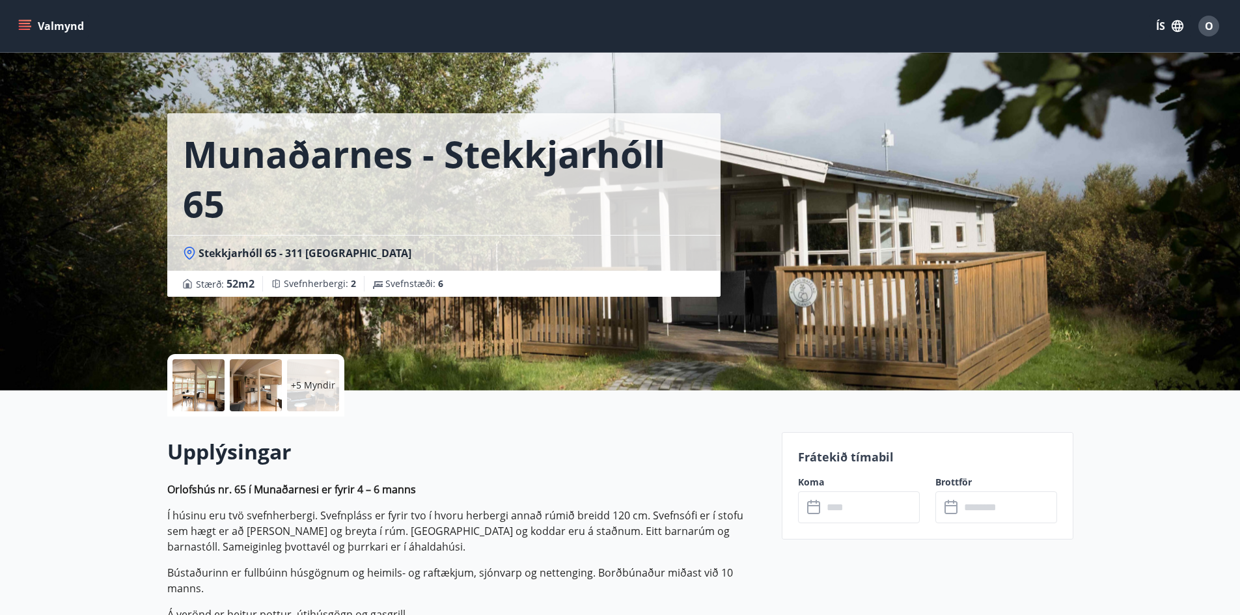
click at [230, 381] on div at bounding box center [256, 385] width 52 height 52
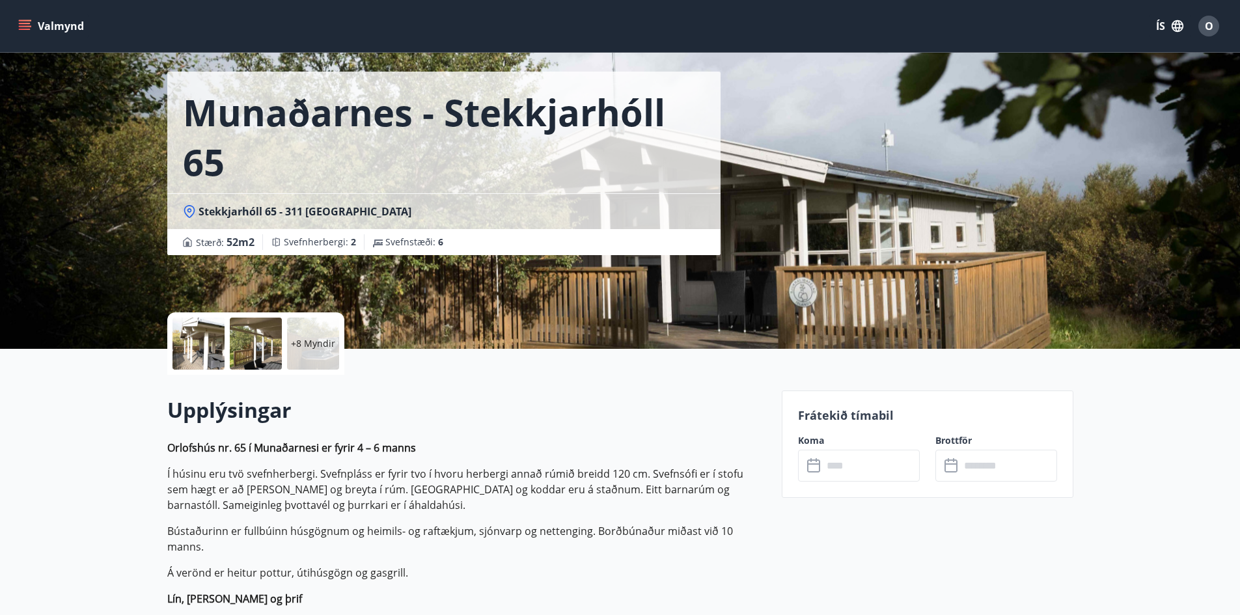
scroll to position [260, 0]
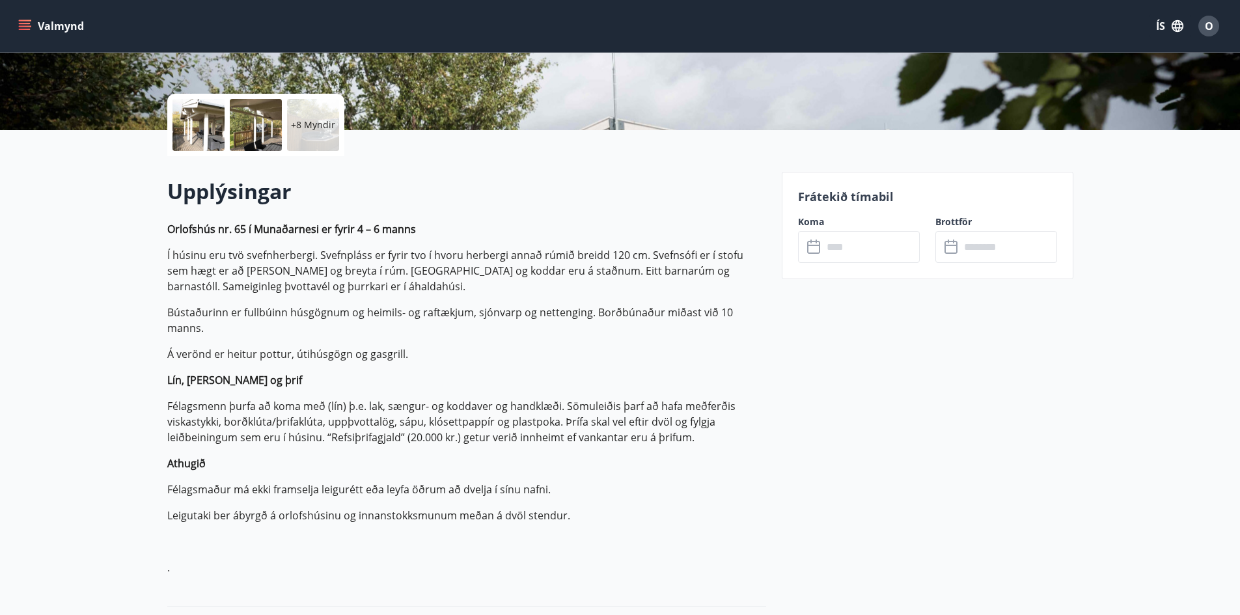
click at [842, 246] on input "text" at bounding box center [871, 247] width 97 height 32
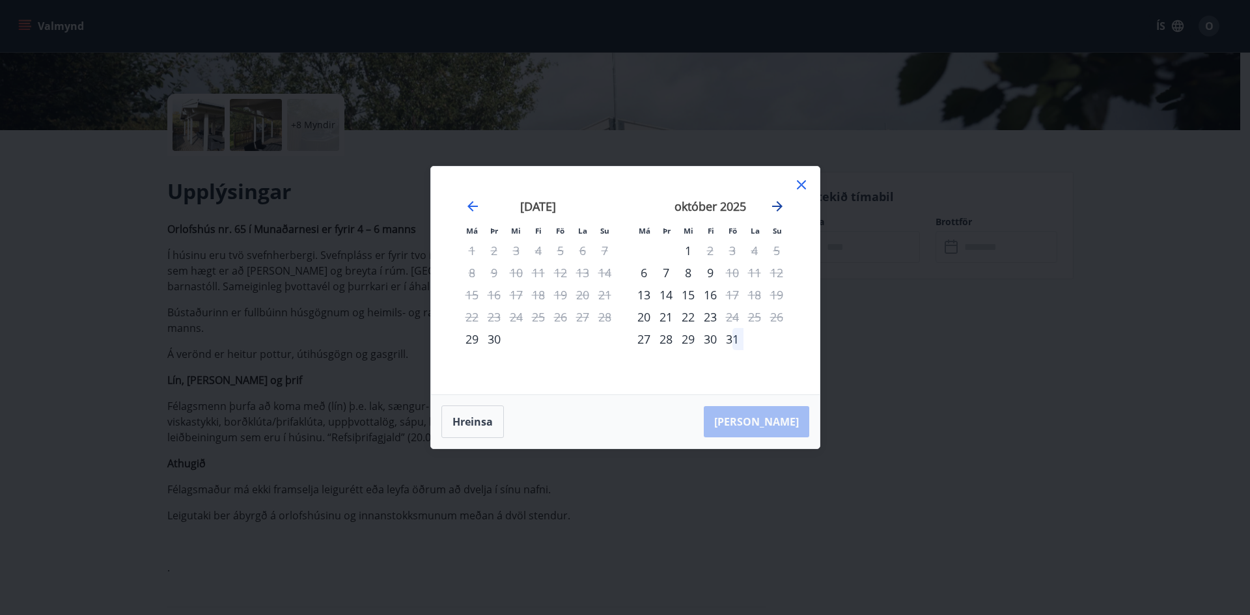
click at [772, 206] on icon "Move forward to switch to the next month." at bounding box center [777, 207] width 16 height 16
click at [804, 183] on icon at bounding box center [802, 185] width 16 height 16
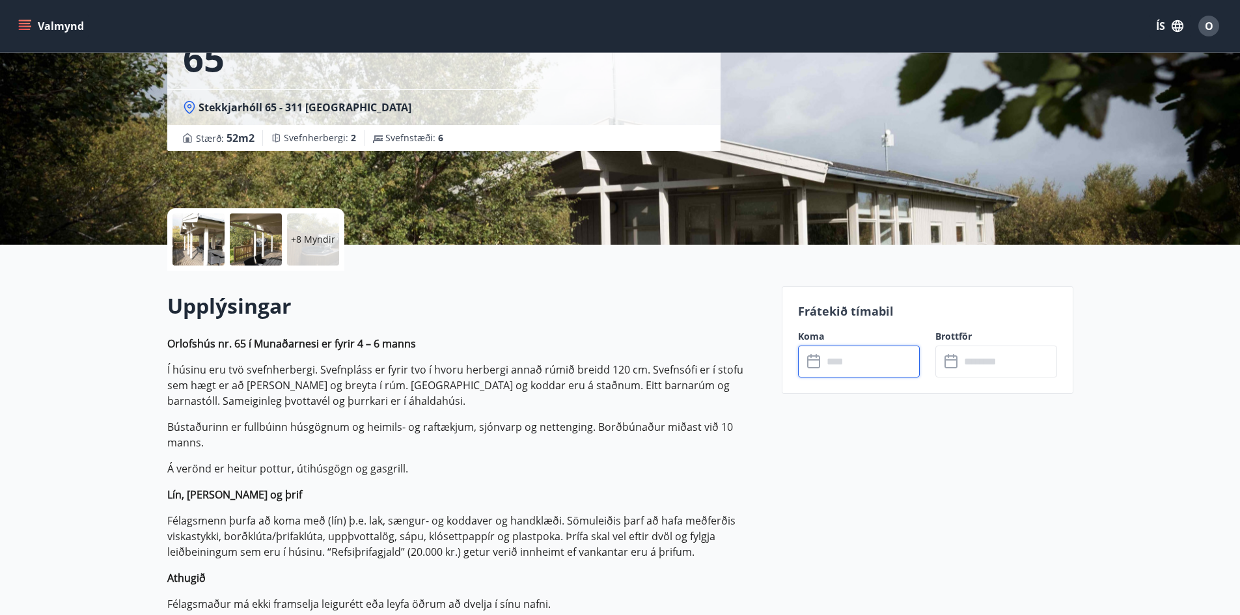
scroll to position [0, 0]
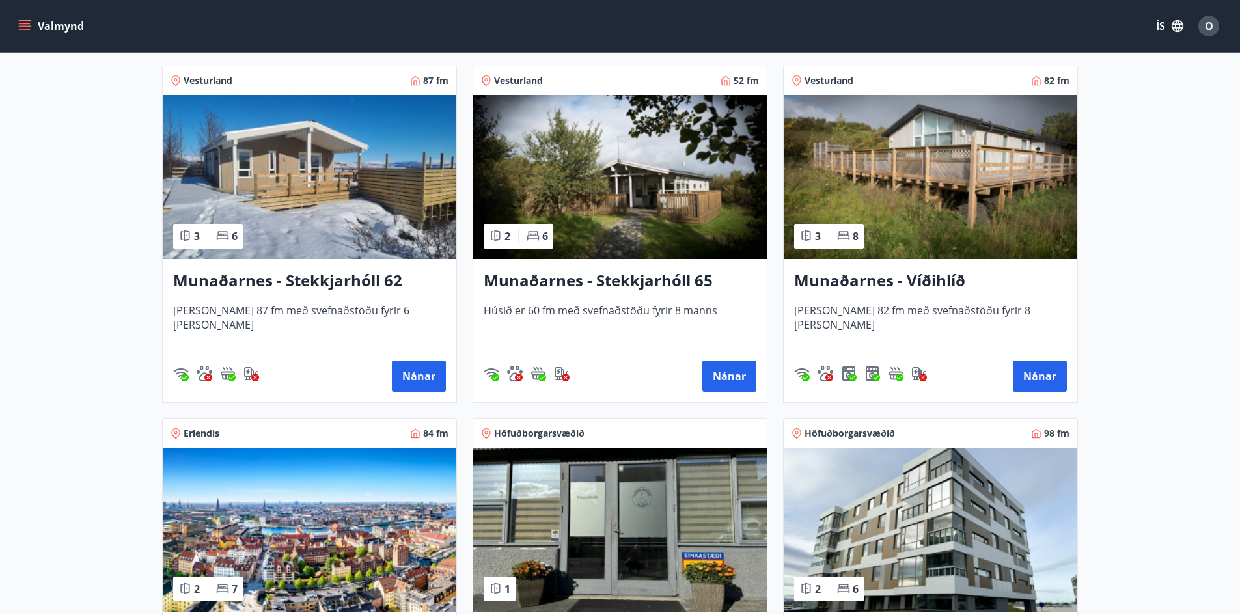
scroll to position [260, 0]
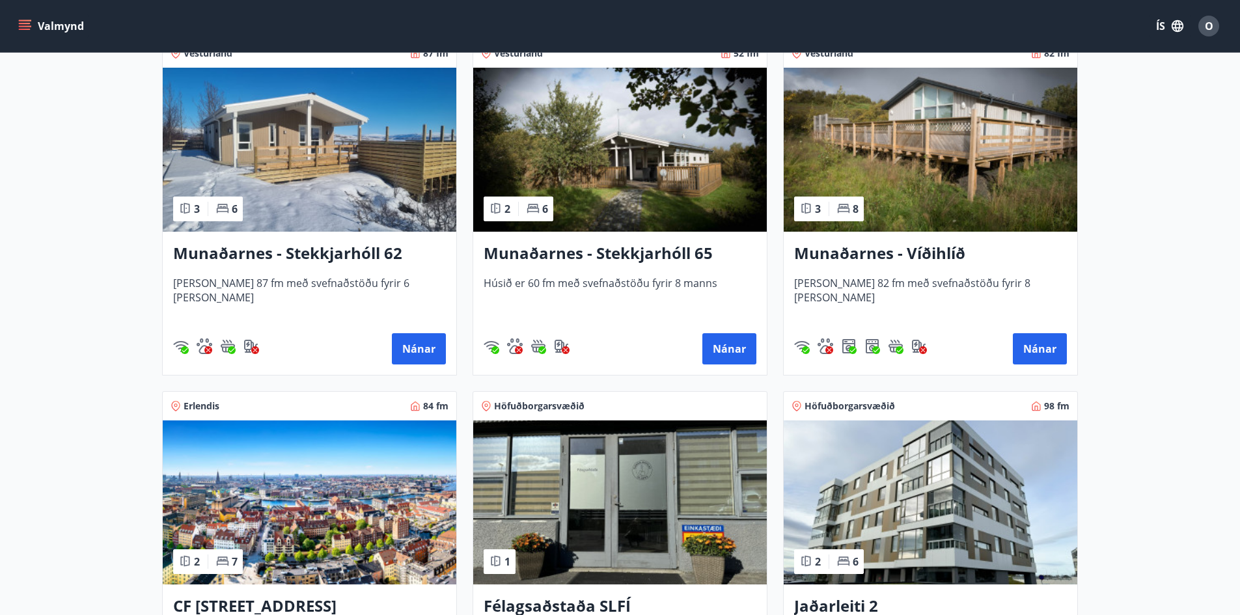
click at [327, 191] on img at bounding box center [310, 150] width 294 height 164
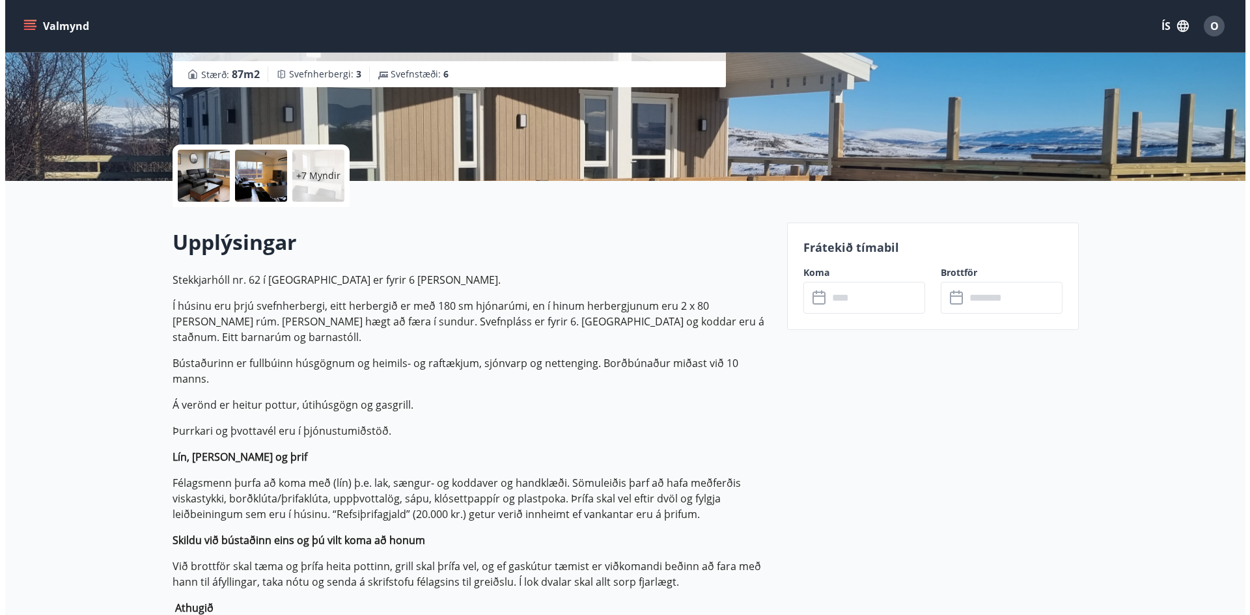
scroll to position [260, 0]
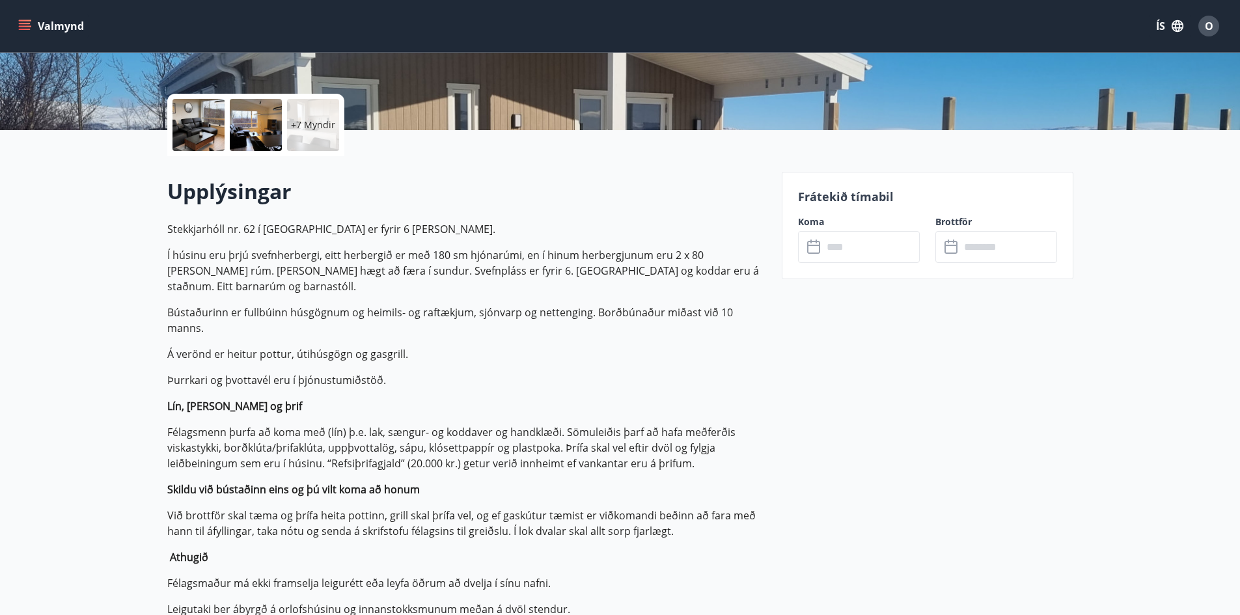
click at [275, 133] on div at bounding box center [256, 125] width 52 height 52
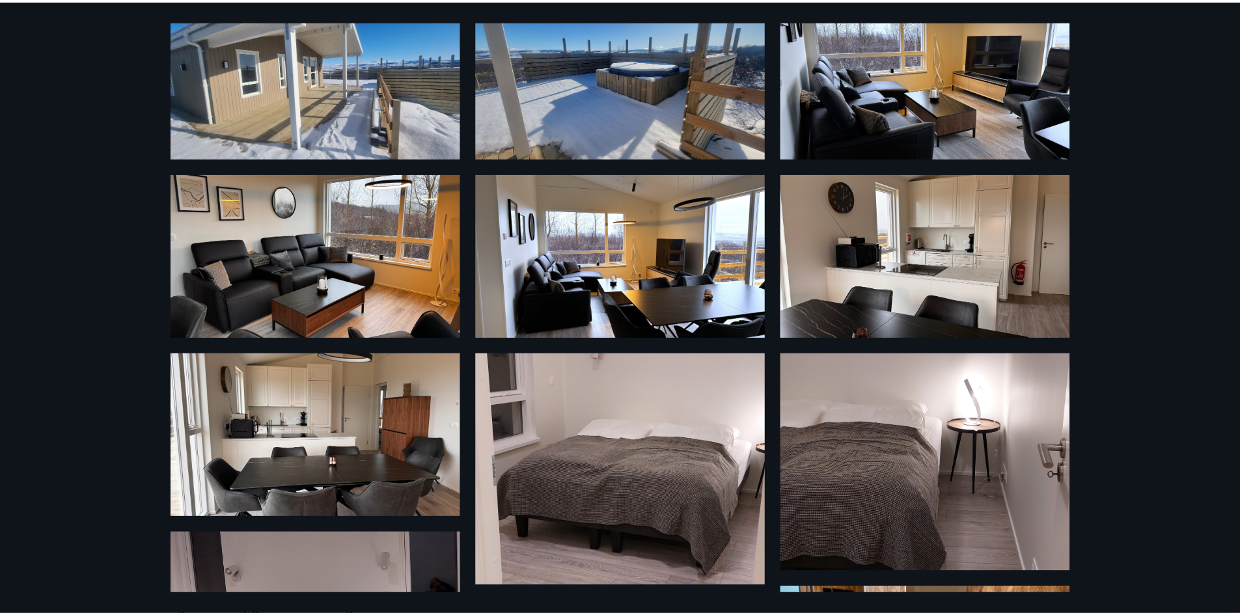
scroll to position [0, 0]
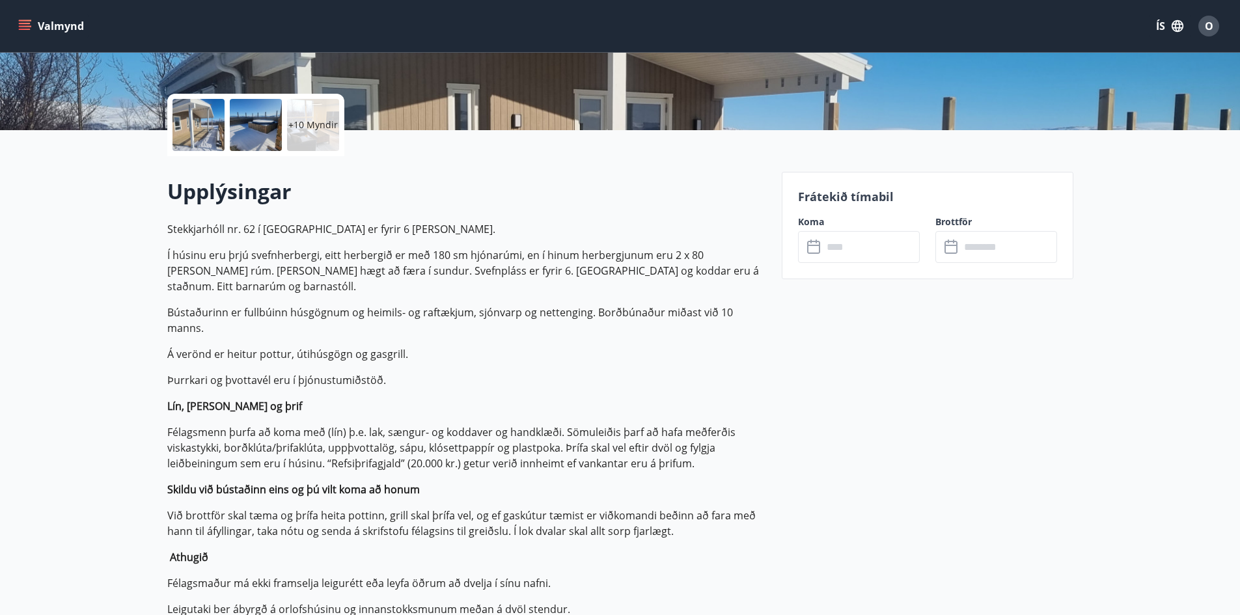
click at [838, 248] on input "text" at bounding box center [871, 247] width 97 height 32
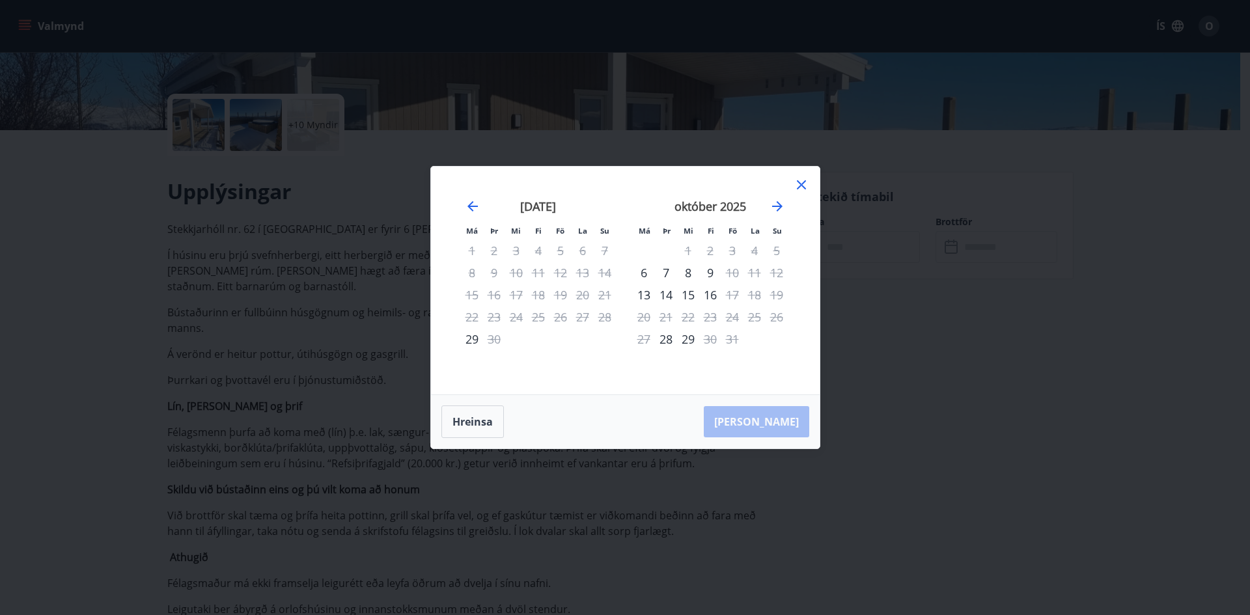
click at [802, 180] on icon at bounding box center [802, 185] width 16 height 16
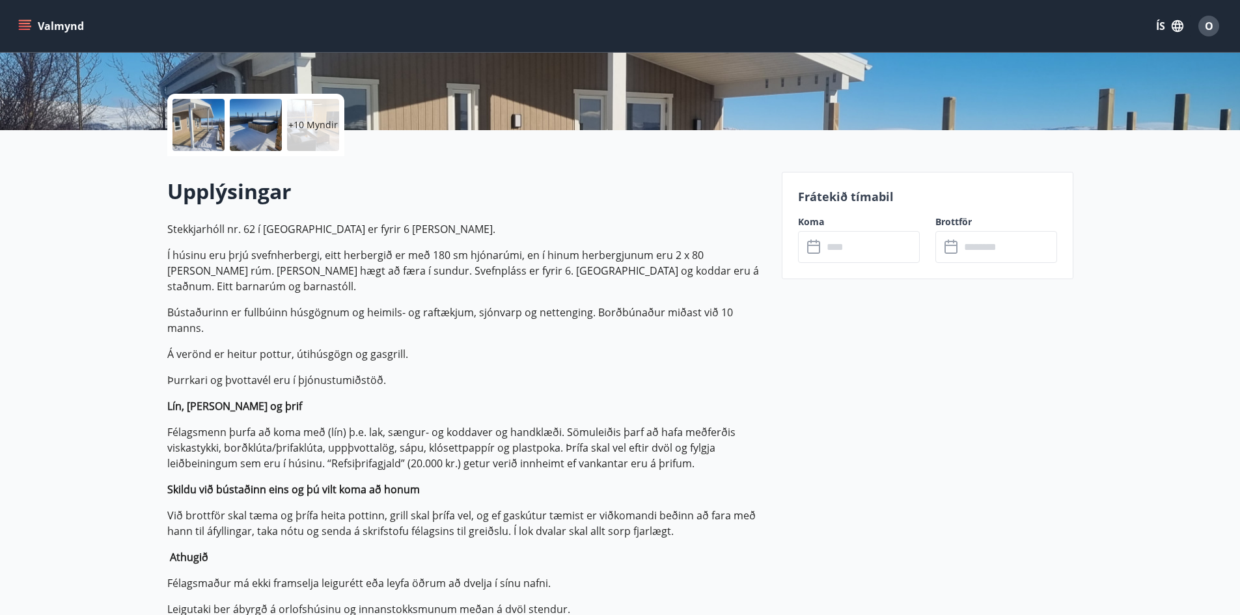
drag, startPoint x: 748, startPoint y: 227, endPoint x: 733, endPoint y: 231, distance: 15.5
click at [748, 227] on p "Stekkjarhóll nr. 62 í Munaðarnesi er fyrir 6 manns." at bounding box center [466, 229] width 599 height 16
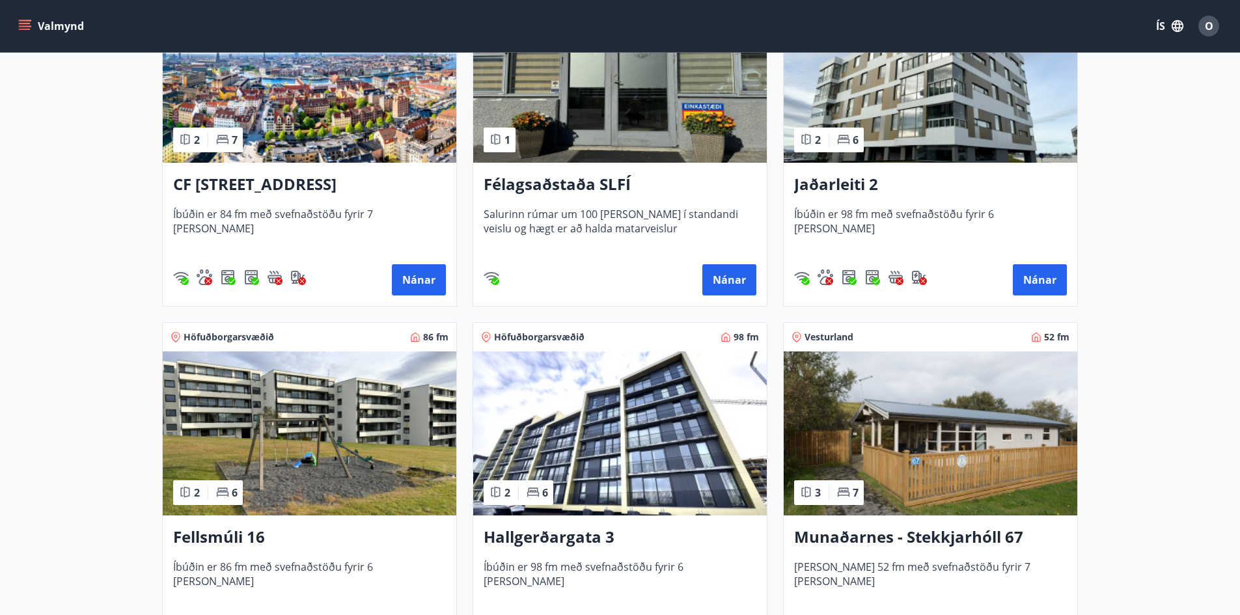
scroll to position [716, 0]
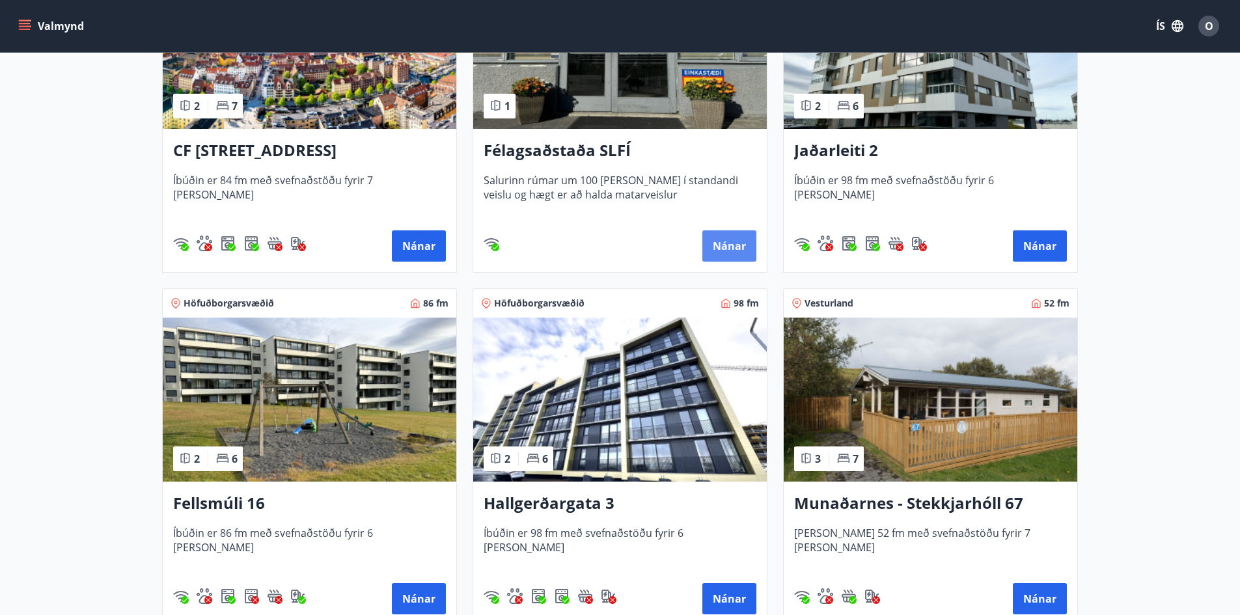
click at [734, 236] on button "Nánar" at bounding box center [729, 245] width 54 height 31
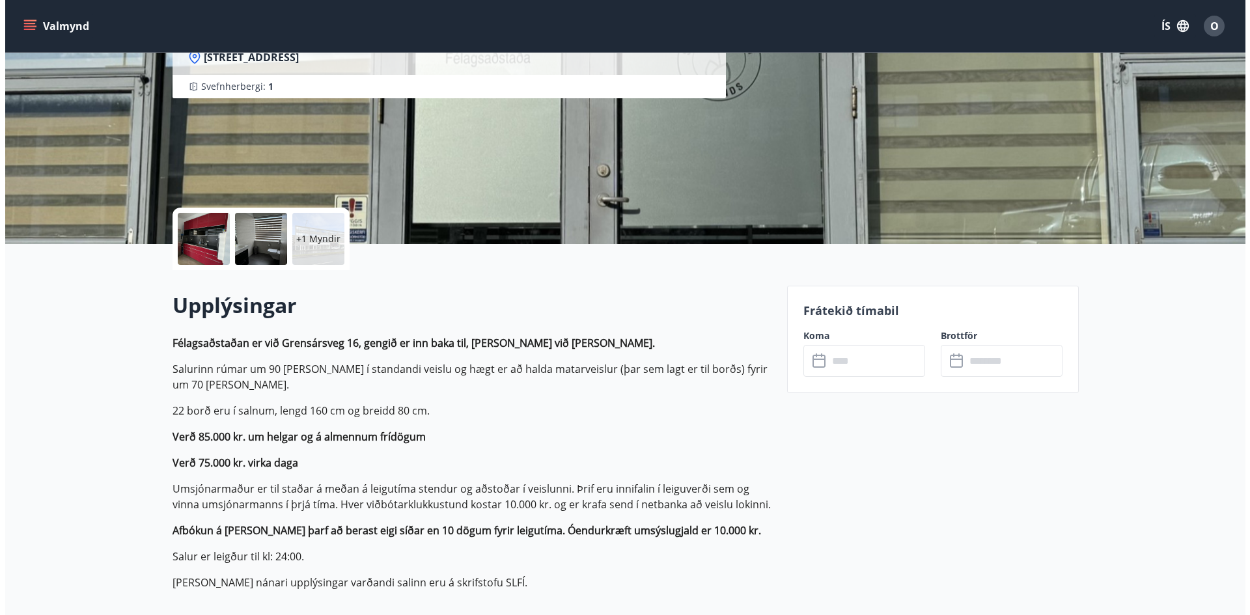
scroll to position [130, 0]
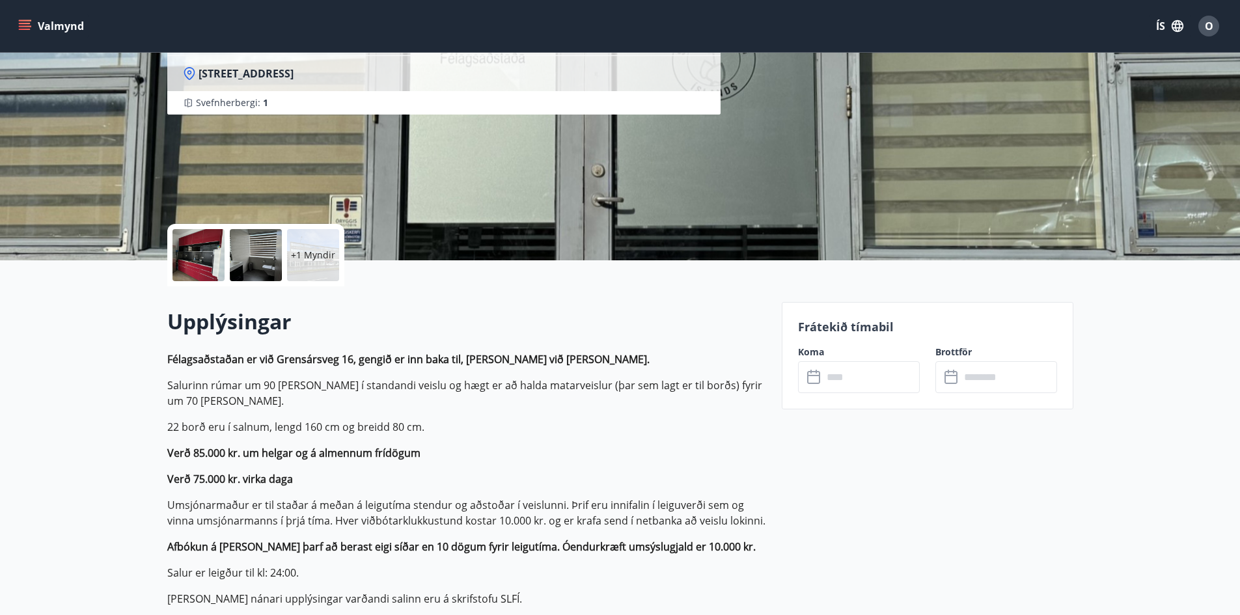
click at [208, 251] on div at bounding box center [199, 255] width 52 height 52
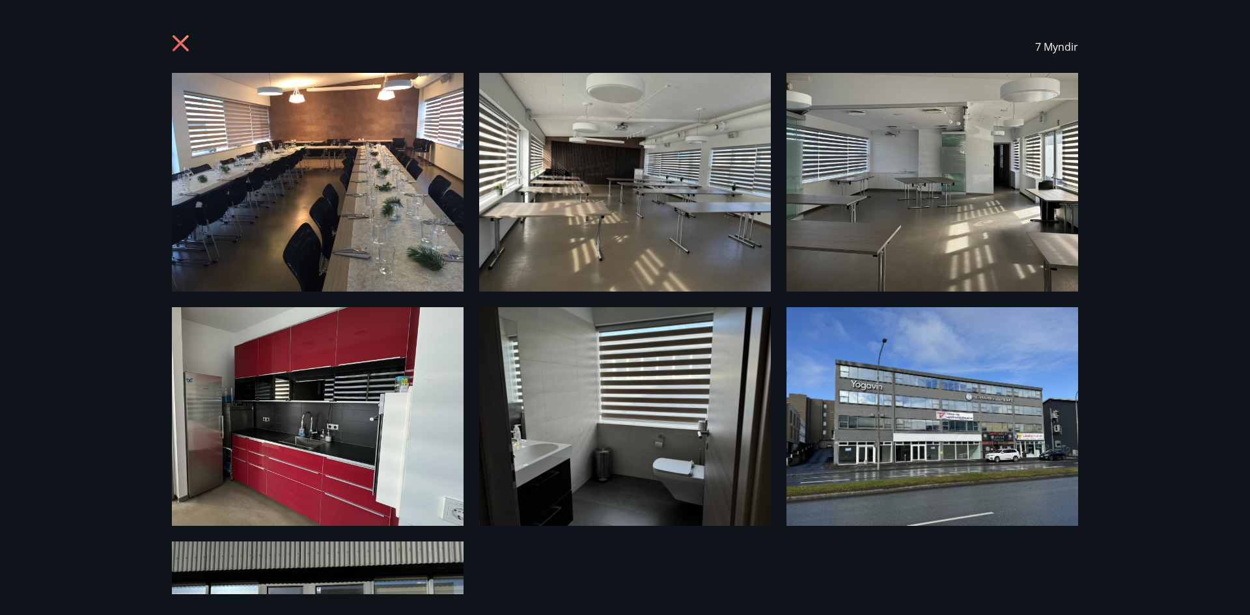
click at [178, 44] on icon at bounding box center [182, 45] width 21 height 21
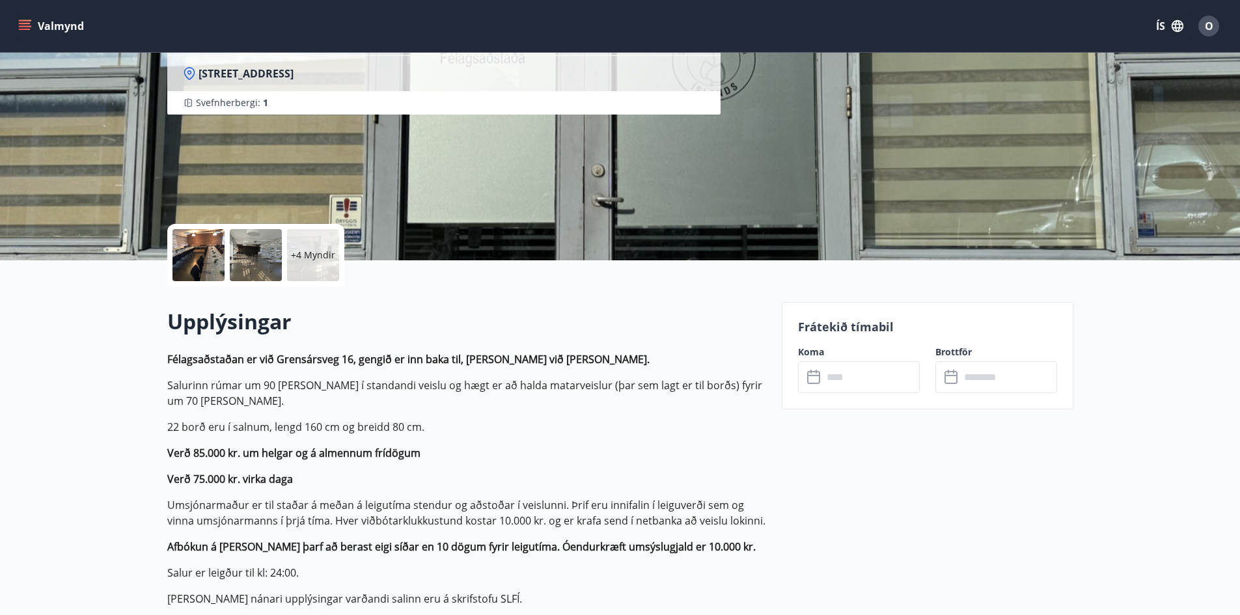
click at [1211, 21] on span "O" at bounding box center [1209, 26] width 8 height 14
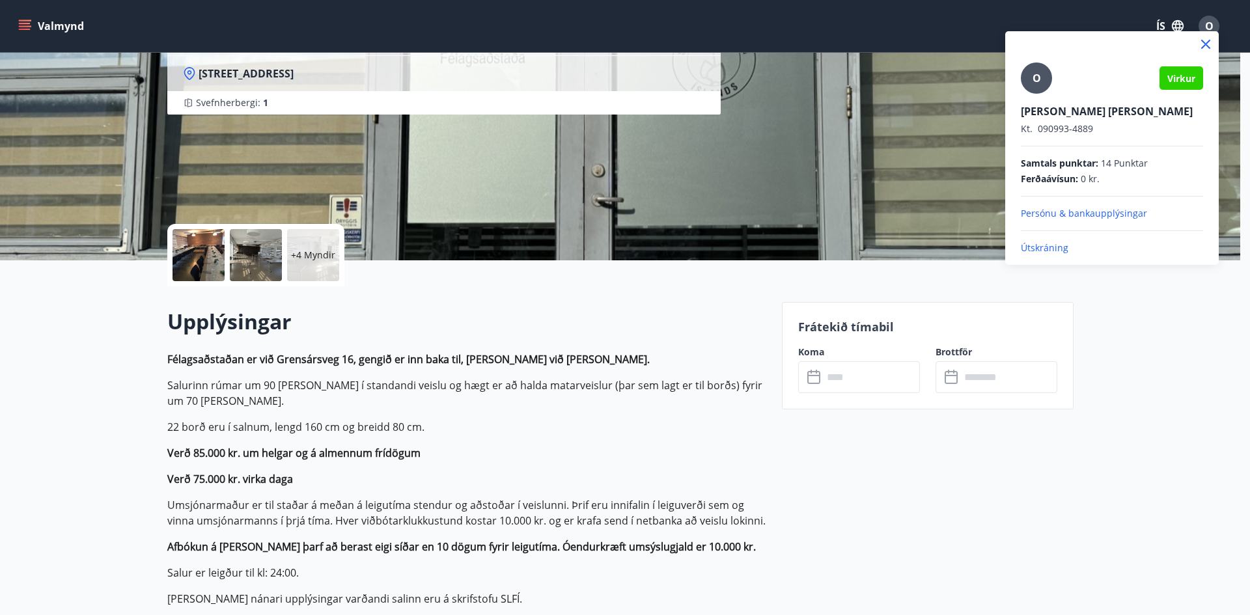
click at [1055, 247] on p "Útskráning" at bounding box center [1112, 248] width 182 height 13
